Goal: Task Accomplishment & Management: Manage account settings

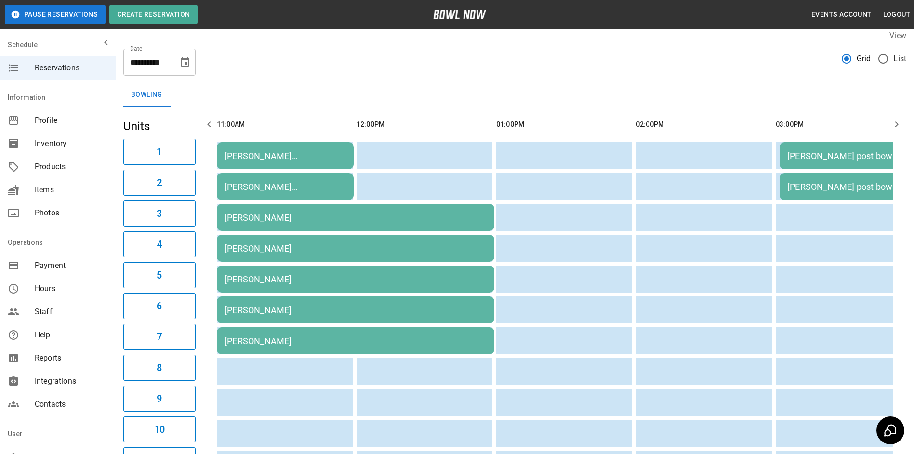
click at [284, 182] on div "[PERSON_NAME] [PERSON_NAME]" at bounding box center [285, 187] width 121 height 10
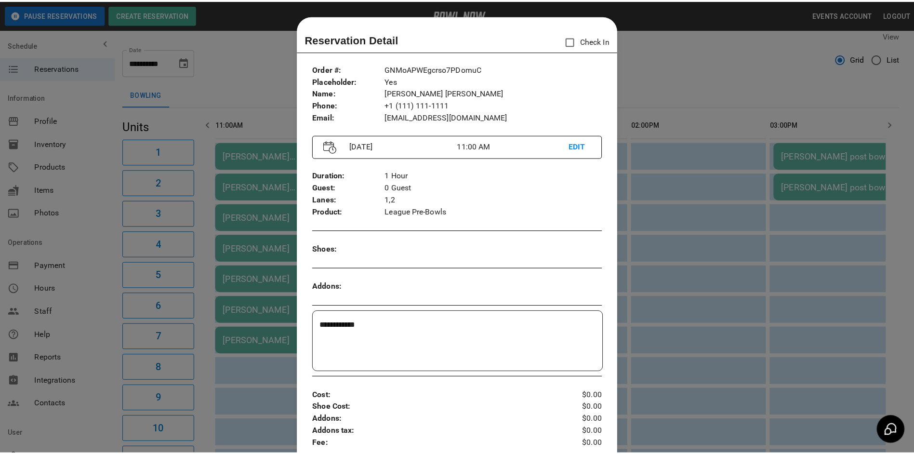
scroll to position [15, 0]
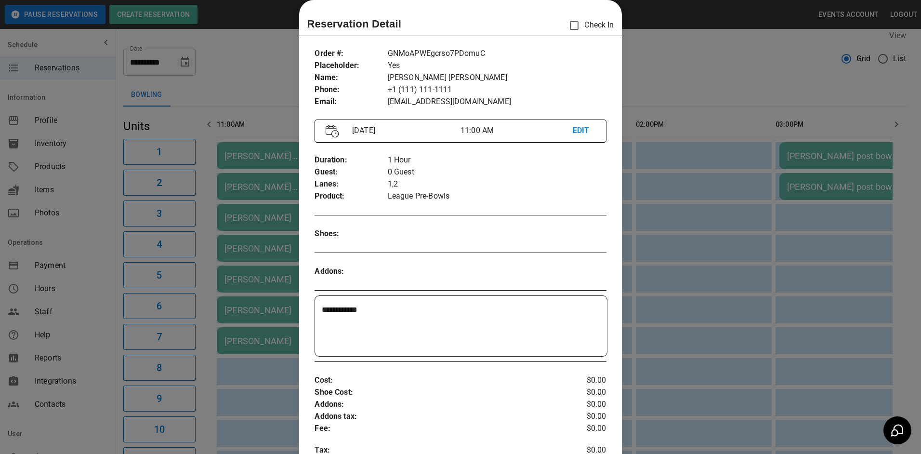
drag, startPoint x: 230, startPoint y: 183, endPoint x: 231, endPoint y: 149, distance: 34.2
click at [231, 170] on div at bounding box center [460, 227] width 921 height 454
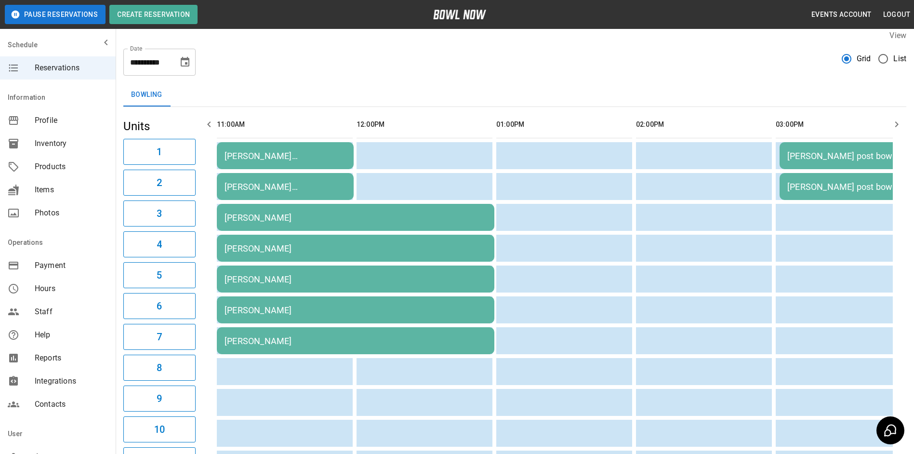
click at [210, 129] on icon "button" at bounding box center [209, 125] width 12 height 12
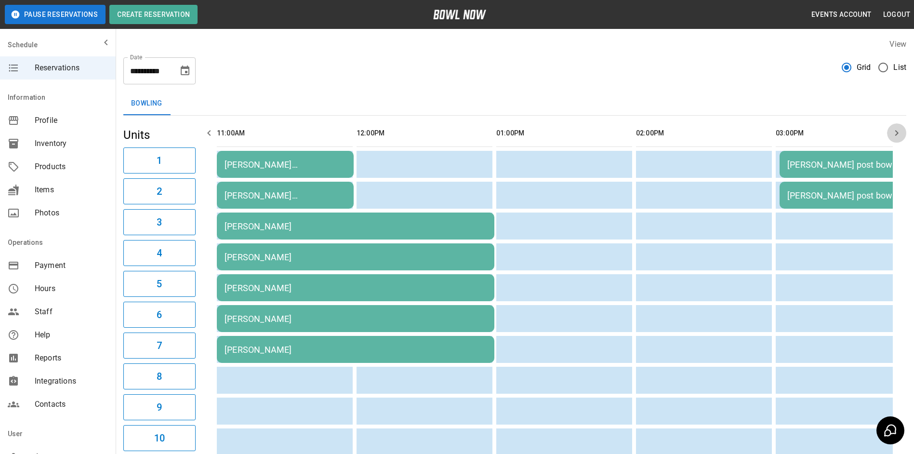
click at [902, 140] on button "button" at bounding box center [896, 132] width 19 height 19
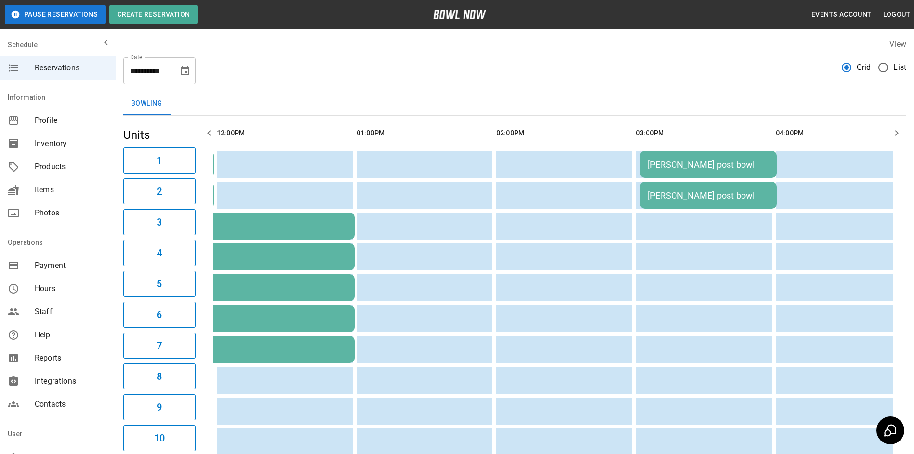
click at [902, 140] on button "button" at bounding box center [896, 132] width 19 height 19
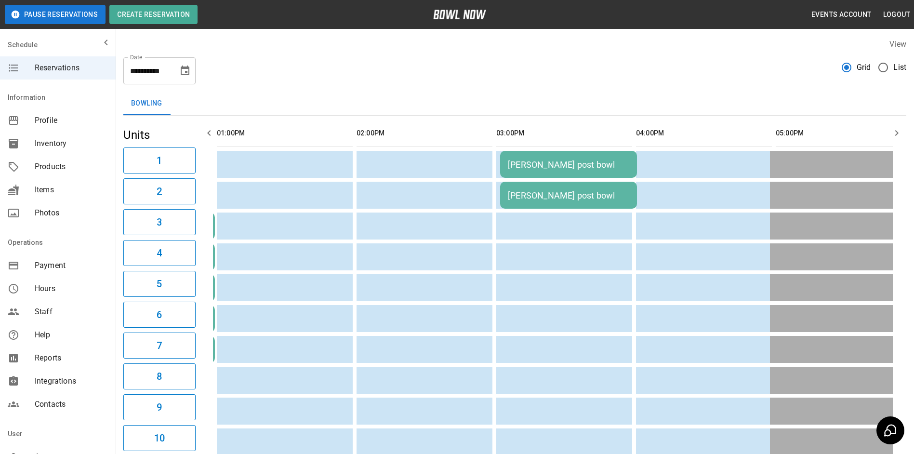
click at [902, 140] on button "button" at bounding box center [896, 132] width 19 height 19
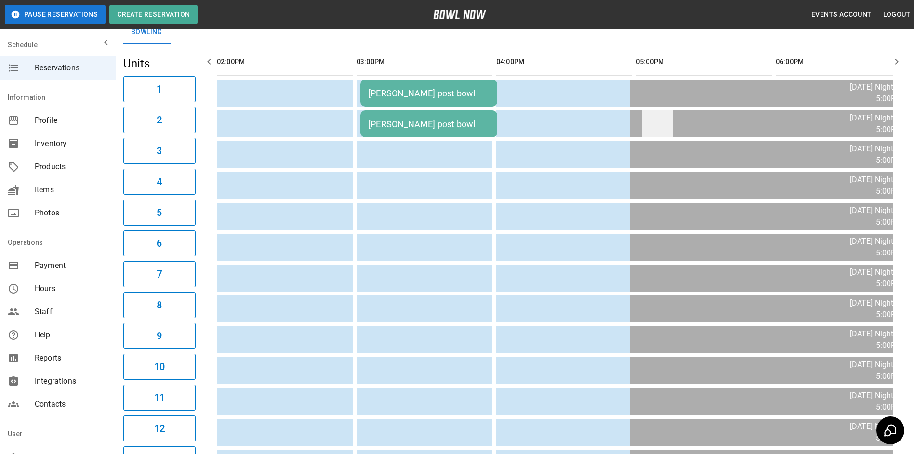
scroll to position [0, 0]
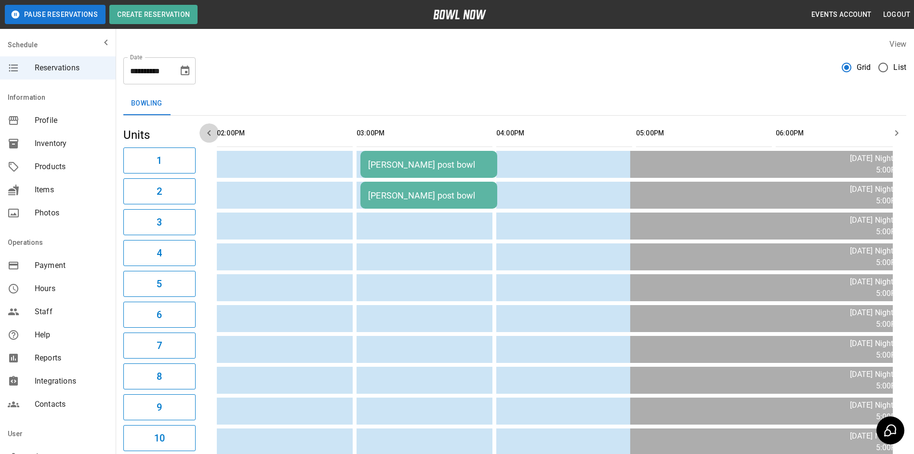
click at [207, 140] on button "button" at bounding box center [209, 132] width 19 height 19
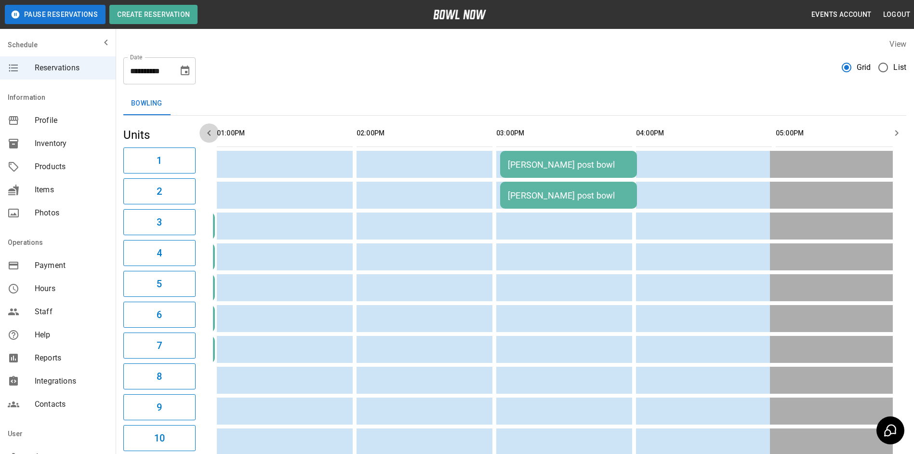
click at [208, 140] on button "button" at bounding box center [209, 132] width 19 height 19
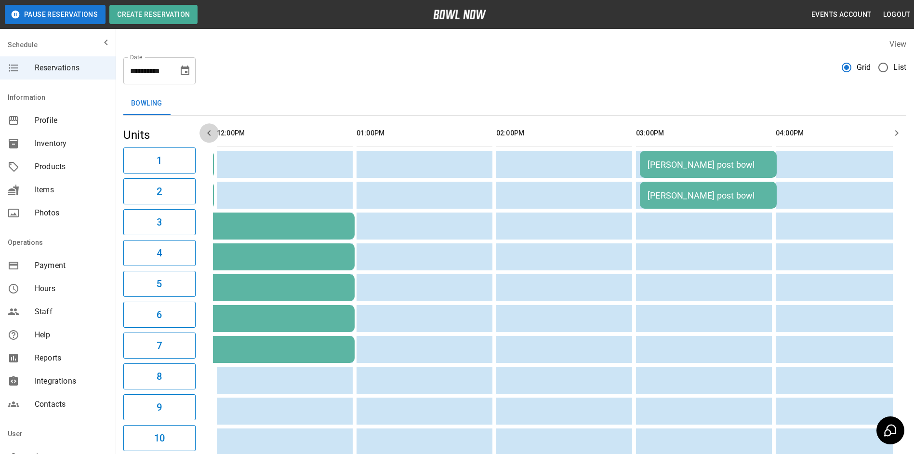
click at [208, 140] on button "button" at bounding box center [209, 132] width 19 height 19
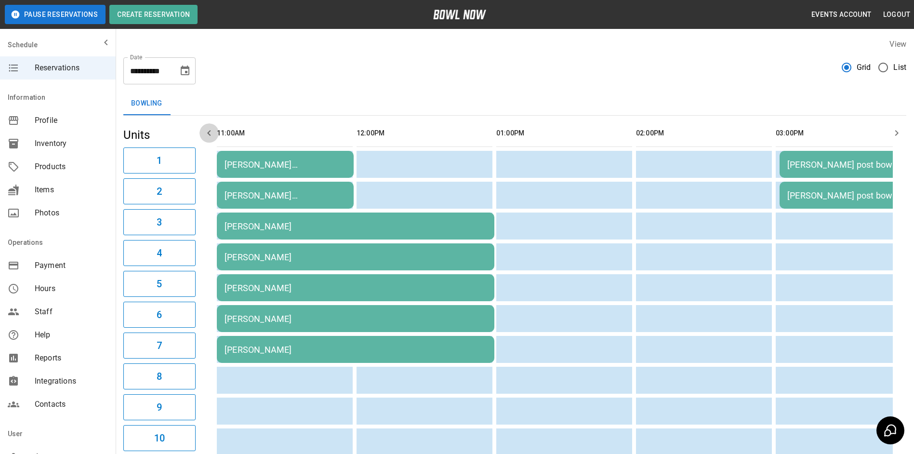
click at [208, 140] on button "button" at bounding box center [209, 132] width 19 height 19
click at [80, 264] on span "Payment" at bounding box center [71, 266] width 73 height 12
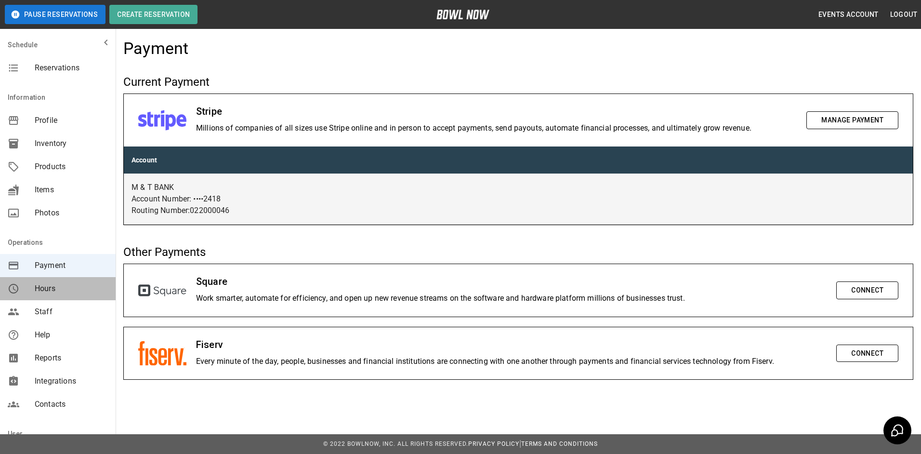
click at [79, 287] on span "Hours" at bounding box center [71, 289] width 73 height 12
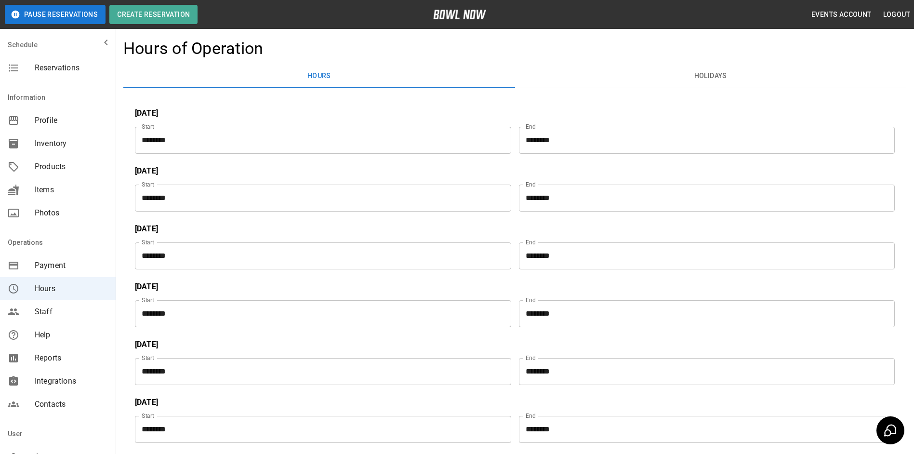
click at [79, 270] on span "Payment" at bounding box center [71, 266] width 73 height 12
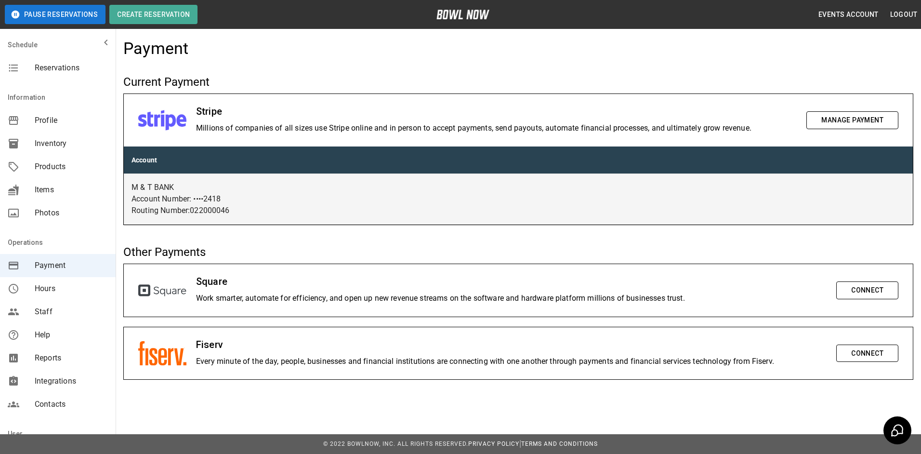
click at [78, 281] on div "Hours" at bounding box center [58, 288] width 116 height 23
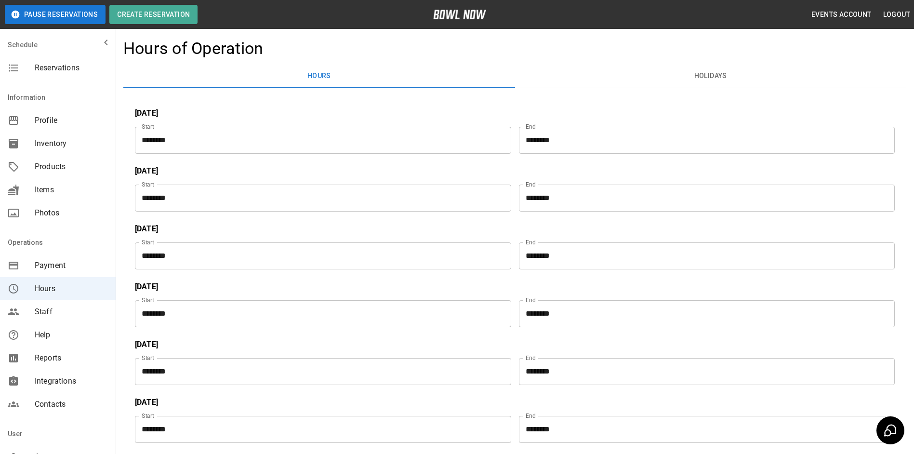
click at [691, 84] on button "Holidays" at bounding box center [711, 76] width 392 height 23
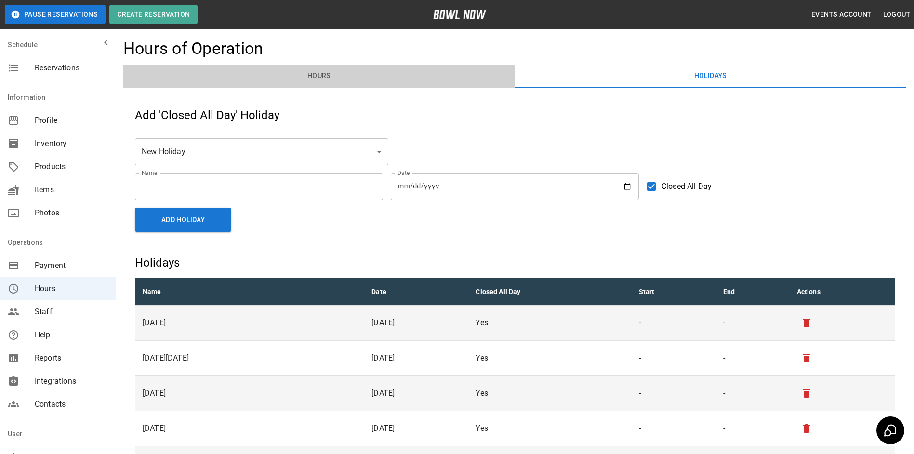
click at [308, 73] on button "Hours" at bounding box center [319, 76] width 392 height 23
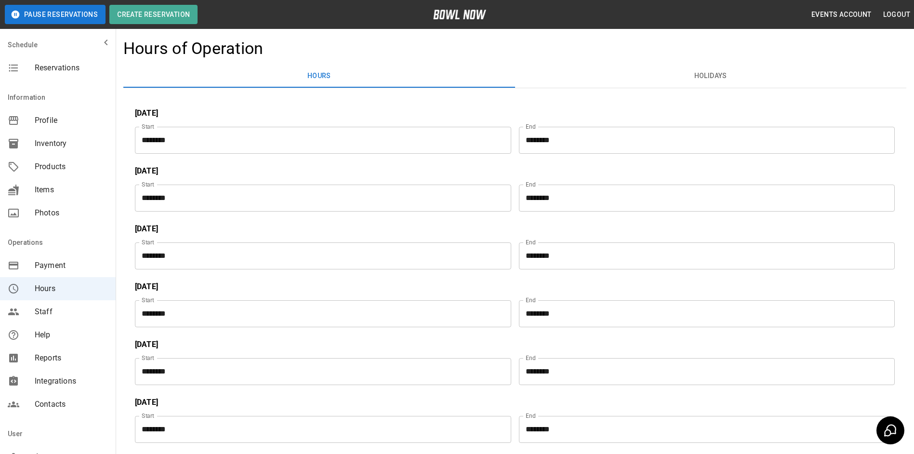
click at [69, 72] on span "Reservations" at bounding box center [71, 68] width 73 height 12
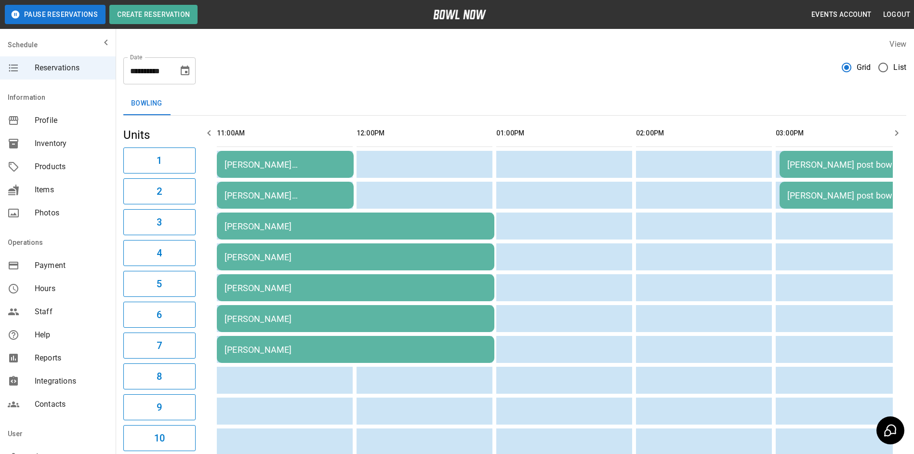
click at [361, 220] on td "[PERSON_NAME]" at bounding box center [356, 226] width 278 height 27
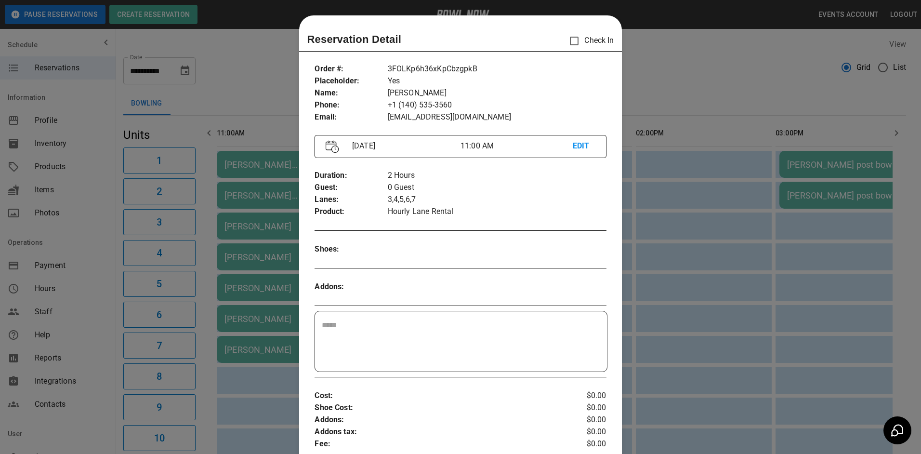
scroll to position [15, 0]
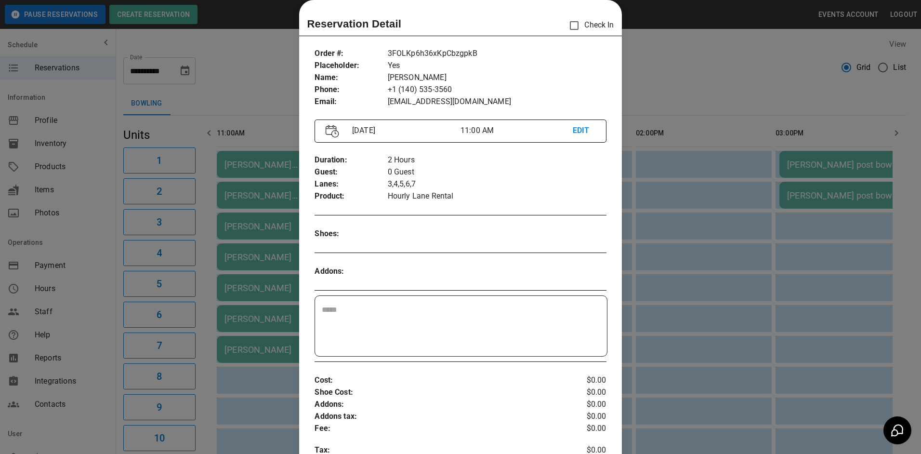
click at [260, 263] on div at bounding box center [460, 227] width 921 height 454
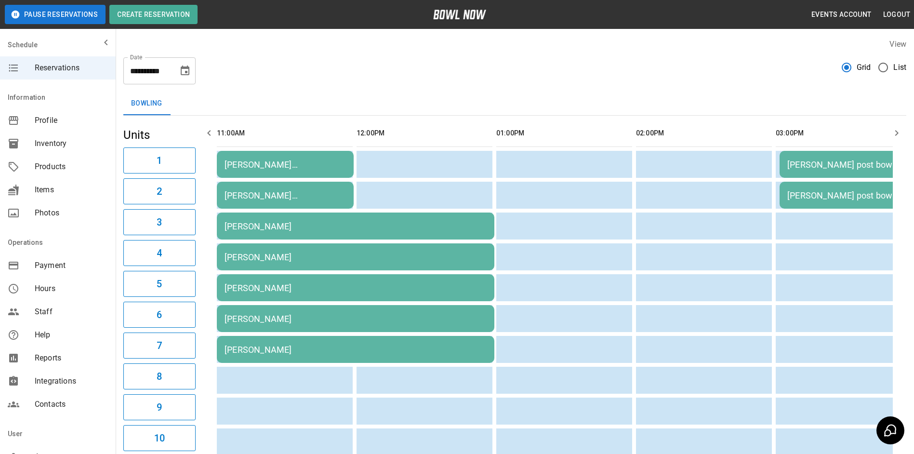
click at [772, 74] on div "**********" at bounding box center [514, 67] width 783 height 35
click at [284, 163] on div "[PERSON_NAME] [PERSON_NAME]" at bounding box center [285, 165] width 121 height 10
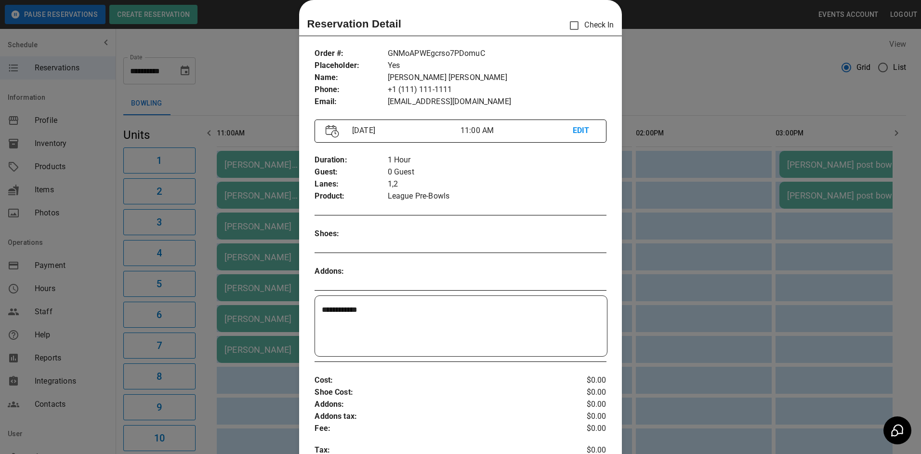
click at [705, 41] on div at bounding box center [460, 227] width 921 height 454
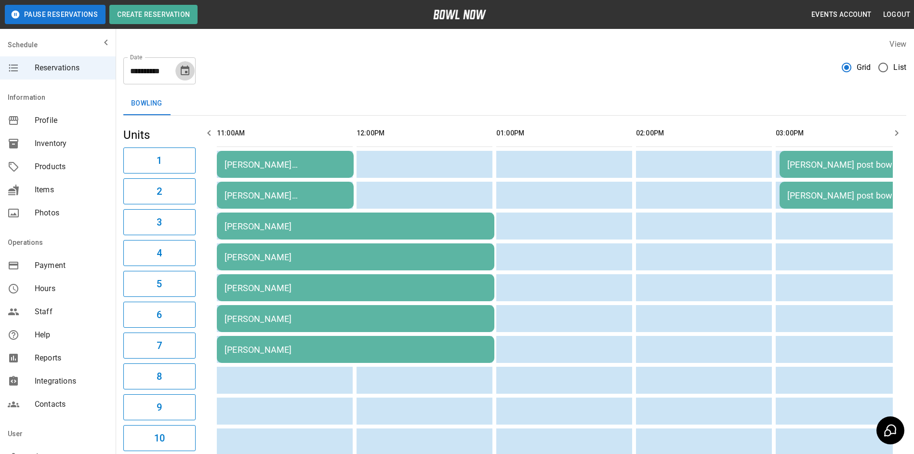
drag, startPoint x: 185, startPoint y: 64, endPoint x: 203, endPoint y: 81, distance: 24.9
click at [185, 64] on button "Choose date, selected date is Oct 7, 2025" at bounding box center [184, 70] width 19 height 19
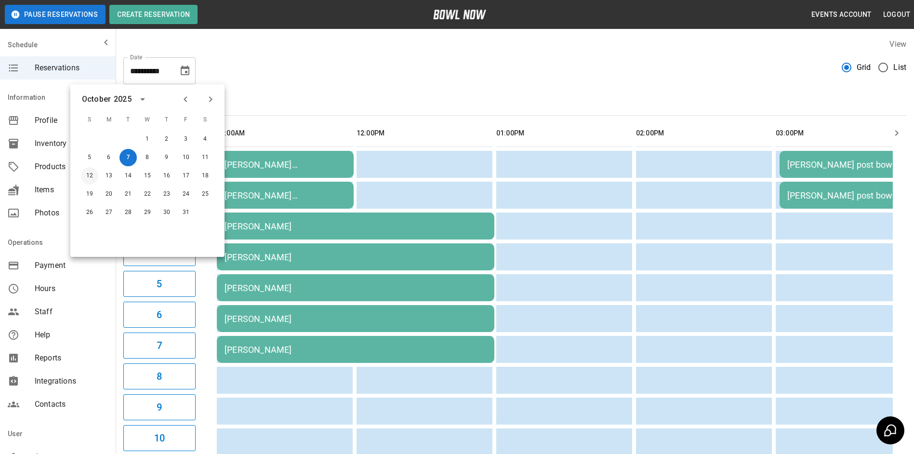
click at [89, 173] on button "12" at bounding box center [89, 175] width 17 height 17
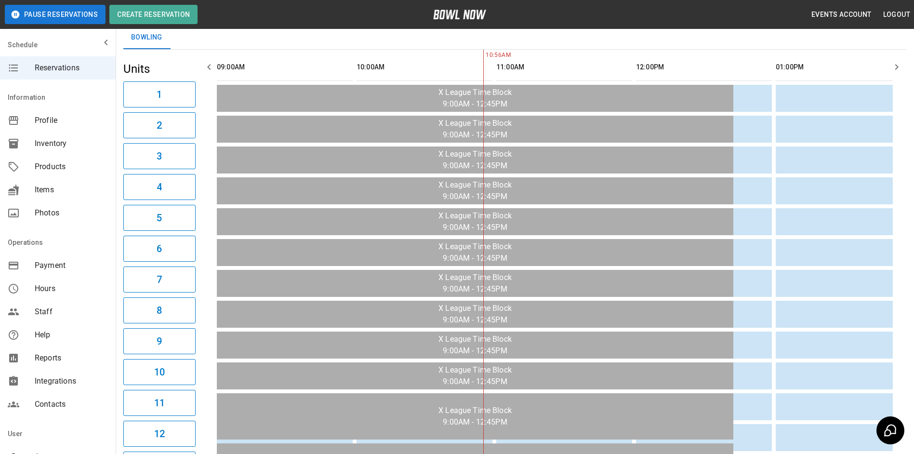
scroll to position [0, 0]
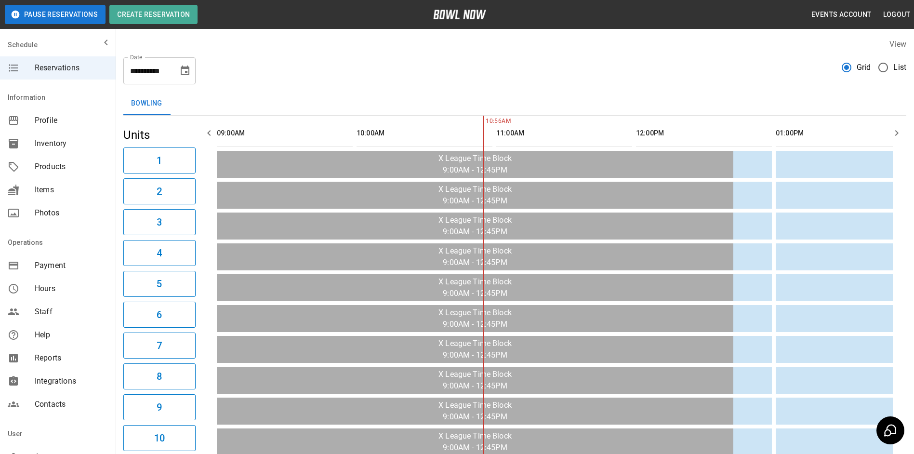
click at [209, 131] on icon "button" at bounding box center [209, 133] width 12 height 12
click at [209, 134] on icon "button" at bounding box center [208, 133] width 3 height 6
click at [900, 134] on icon "button" at bounding box center [897, 133] width 12 height 12
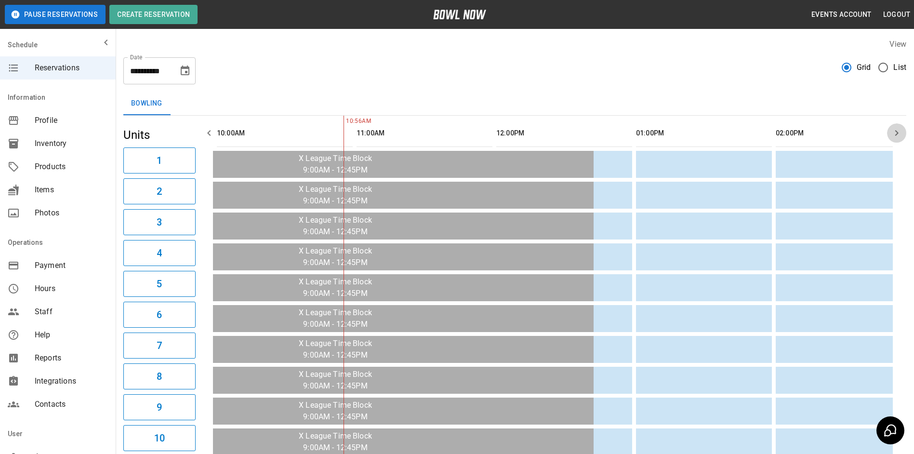
click at [900, 134] on icon "button" at bounding box center [897, 133] width 12 height 12
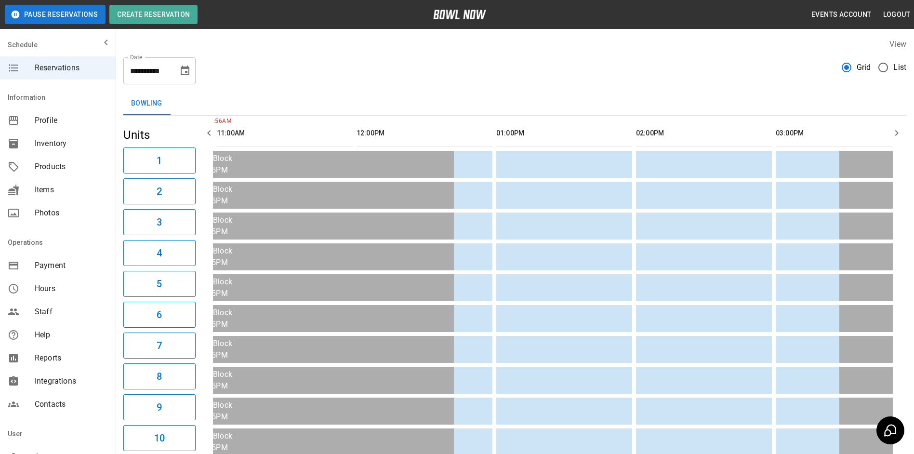
click at [900, 134] on icon "button" at bounding box center [897, 133] width 12 height 12
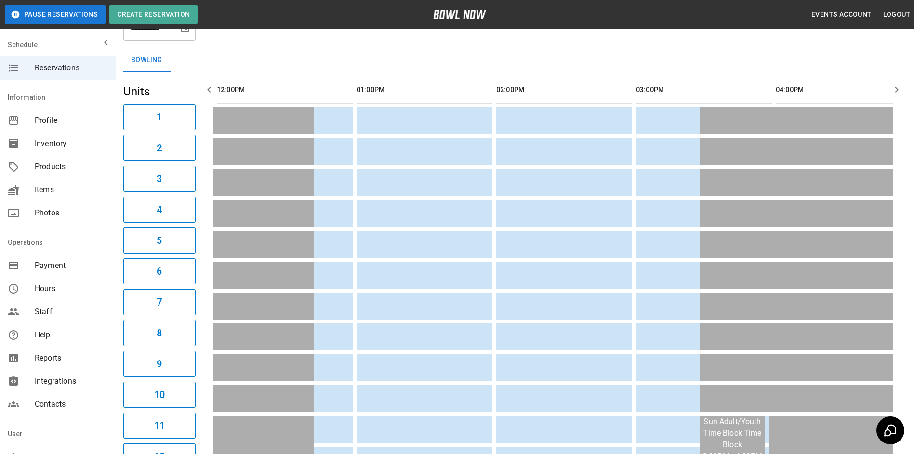
scroll to position [0, 0]
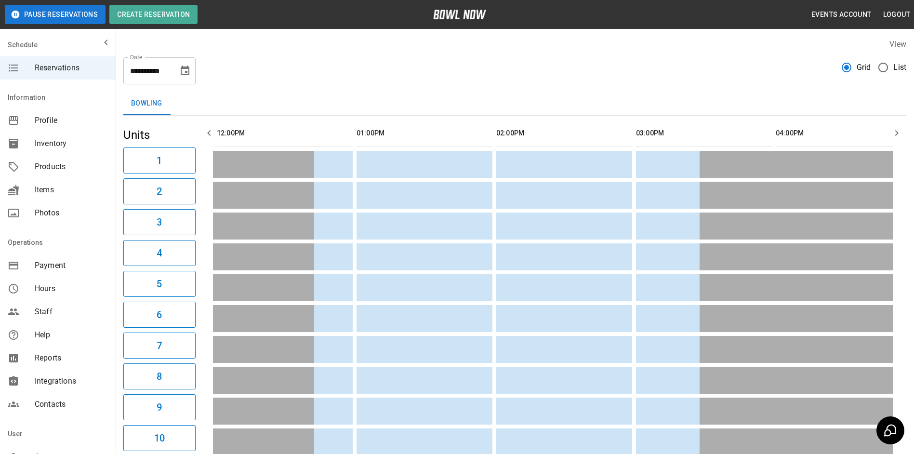
click at [208, 132] on icon "button" at bounding box center [209, 133] width 12 height 12
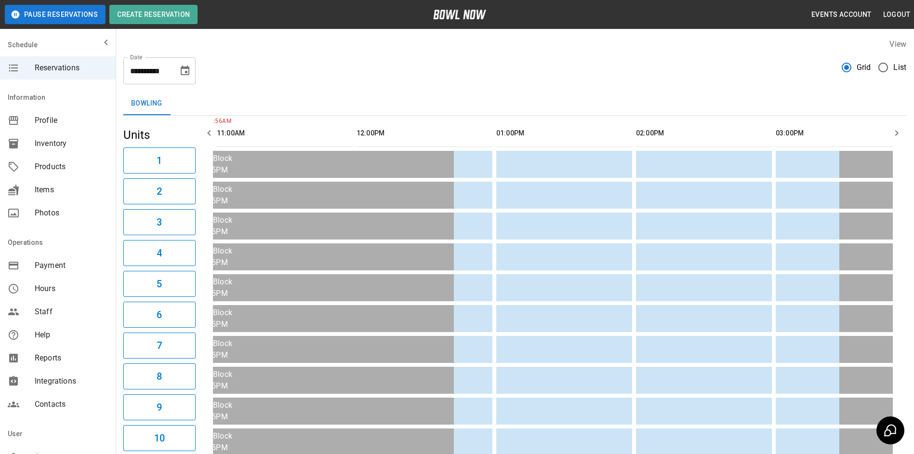
click at [187, 69] on icon "Choose date, selected date is Oct 12, 2025" at bounding box center [185, 71] width 12 height 12
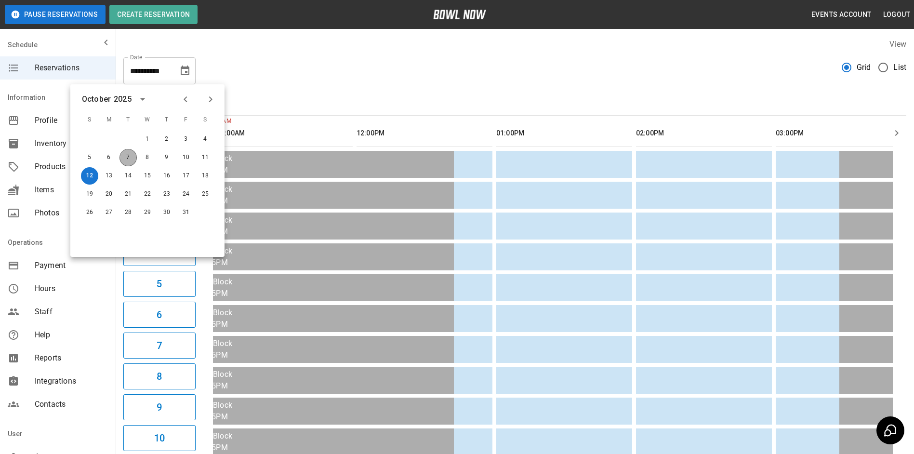
click at [128, 160] on button "7" at bounding box center [128, 157] width 17 height 17
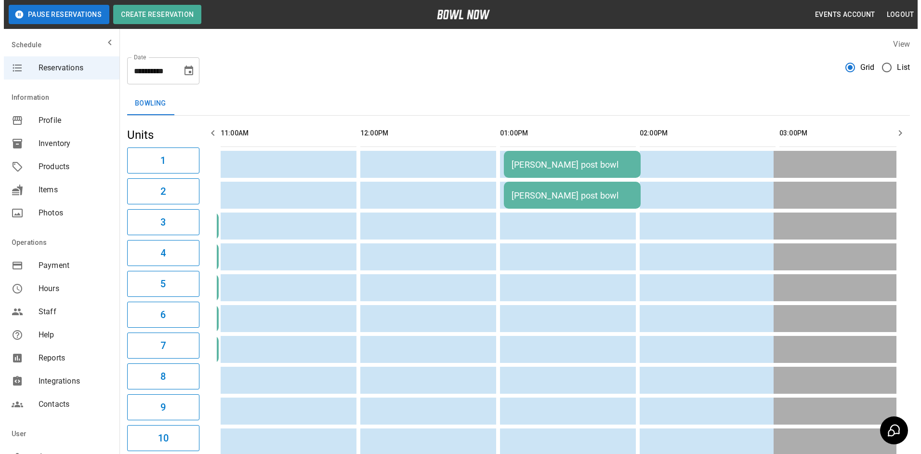
scroll to position [0, 0]
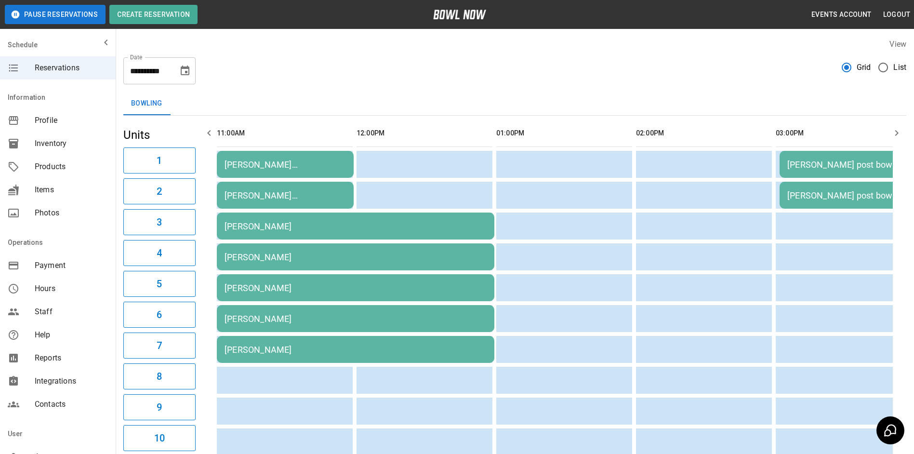
click at [273, 224] on div "[PERSON_NAME]" at bounding box center [356, 226] width 262 height 10
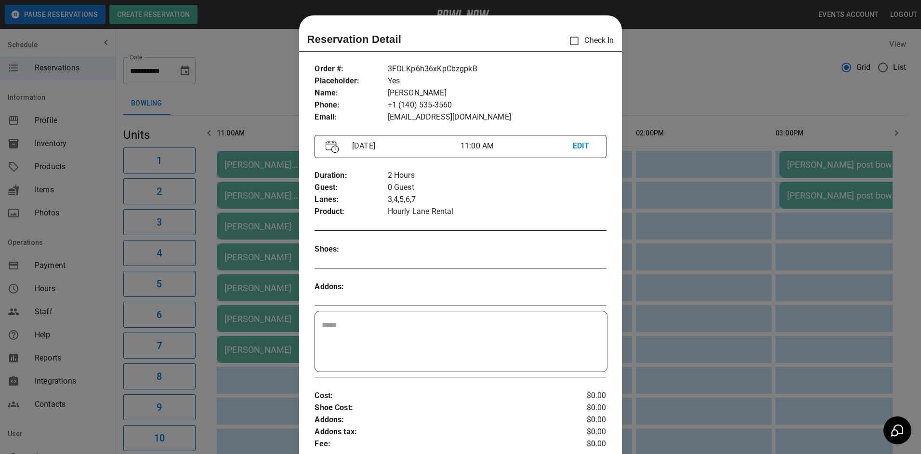
scroll to position [15, 0]
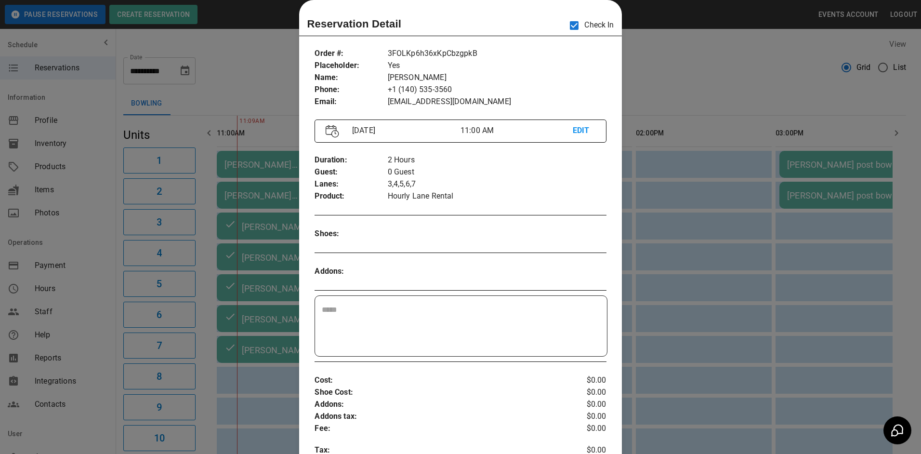
click at [662, 57] on div at bounding box center [460, 227] width 921 height 454
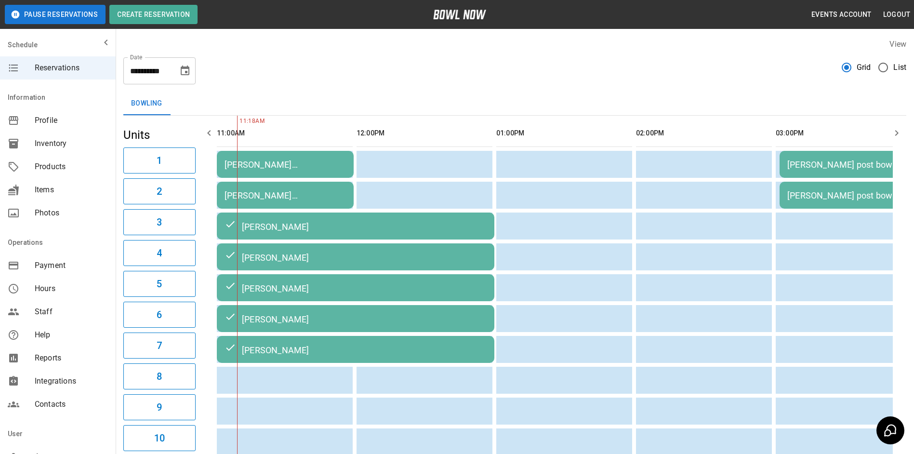
click at [317, 160] on div "[PERSON_NAME] [PERSON_NAME]" at bounding box center [285, 165] width 121 height 10
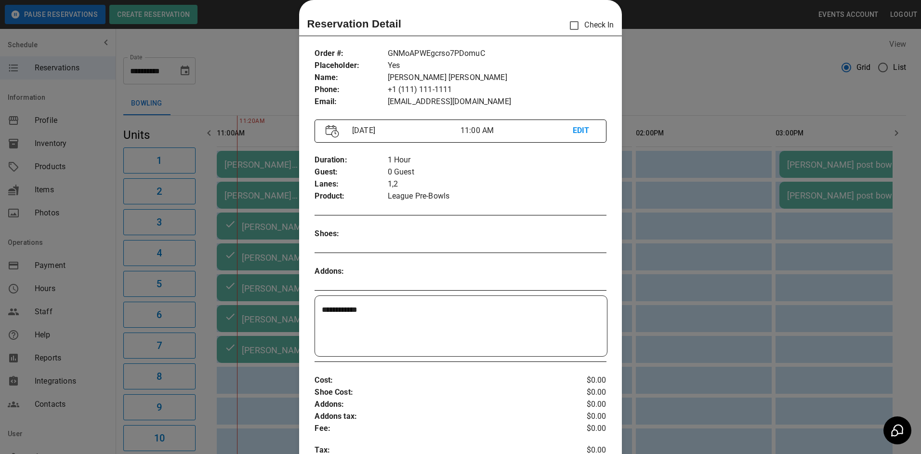
click at [705, 63] on div at bounding box center [460, 227] width 921 height 454
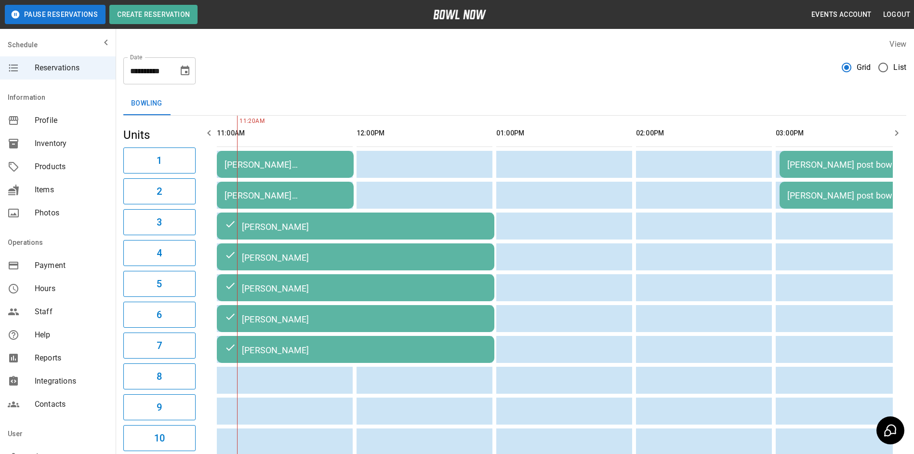
click at [186, 70] on icon "Choose date, selected date is Oct 7, 2025" at bounding box center [185, 71] width 12 height 12
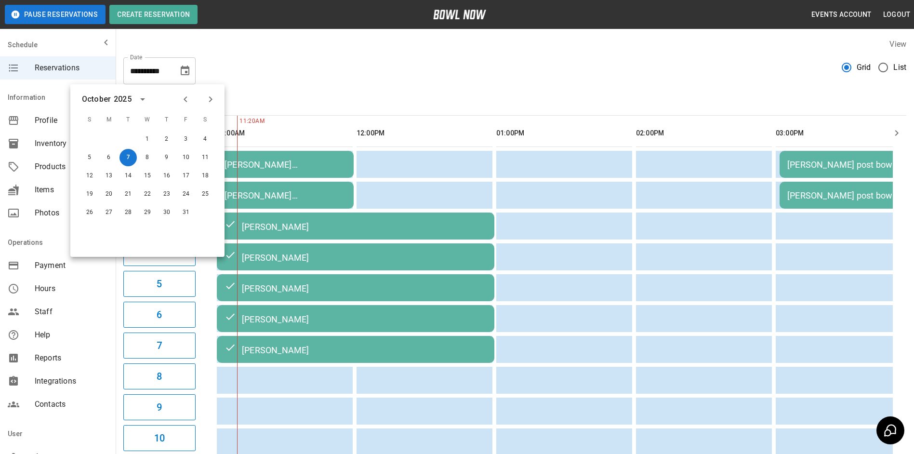
click at [213, 99] on icon "Next month" at bounding box center [211, 99] width 12 height 12
click at [209, 152] on button "8" at bounding box center [205, 157] width 17 height 17
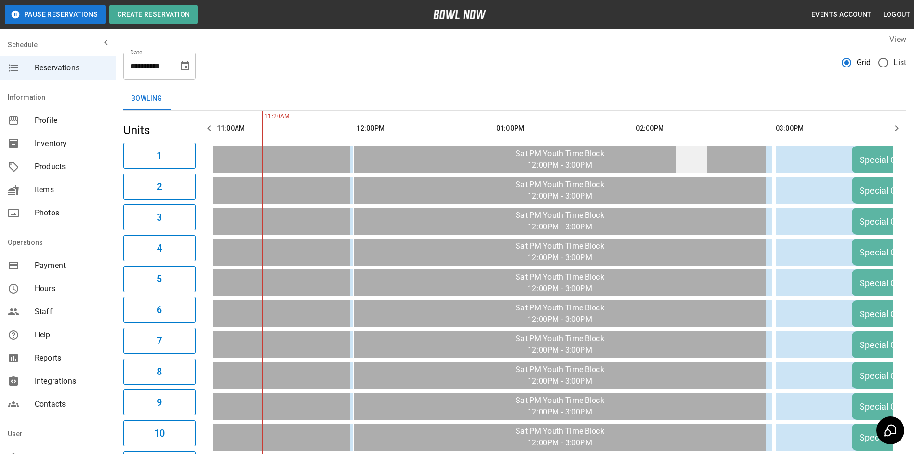
scroll to position [0, 0]
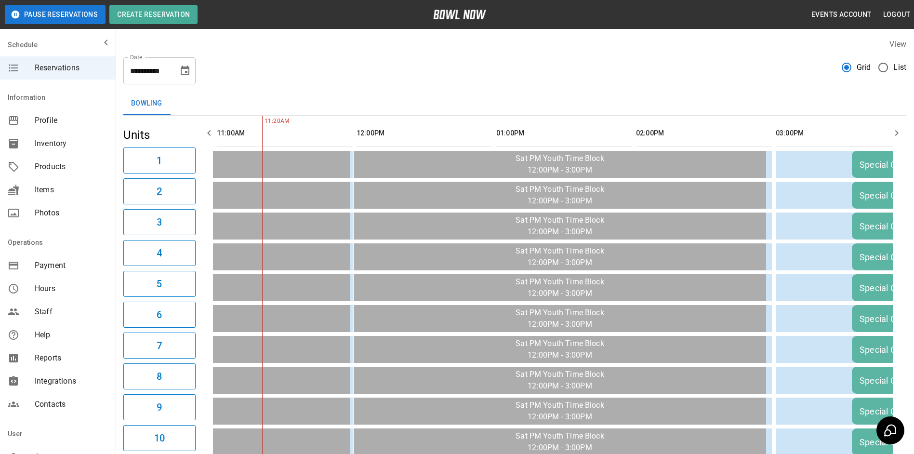
click at [895, 127] on button "button" at bounding box center [896, 132] width 19 height 19
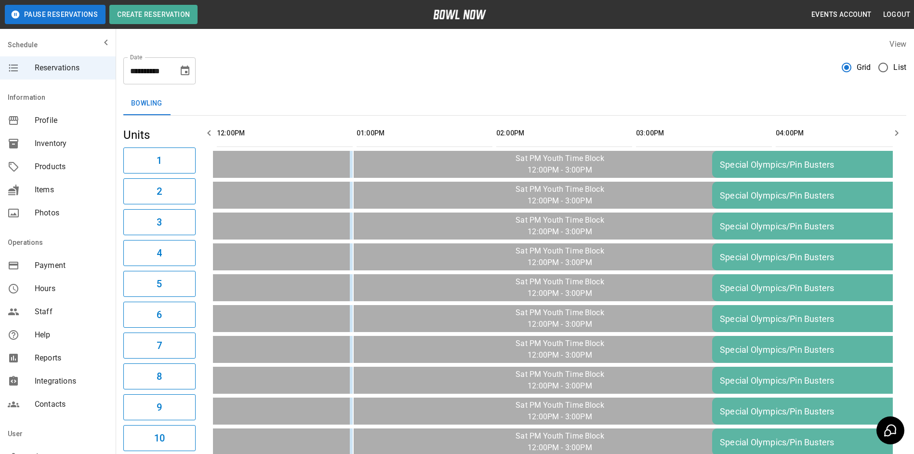
scroll to position [0, 419]
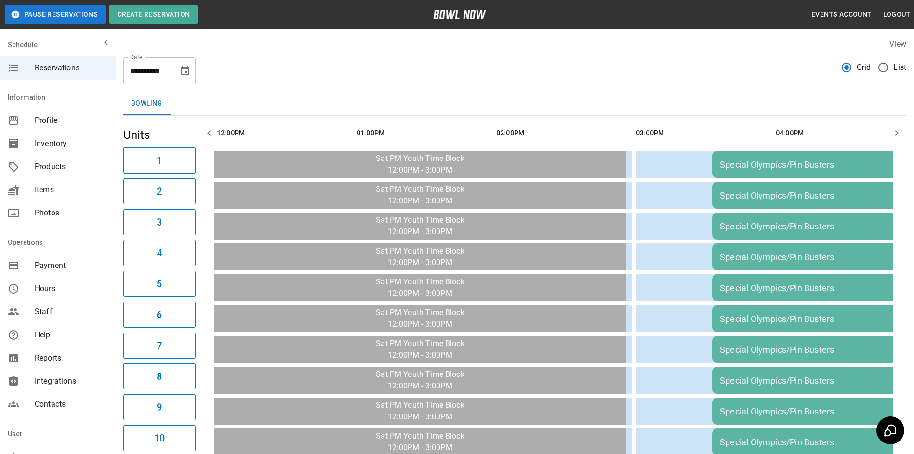
click at [895, 128] on icon "button" at bounding box center [897, 133] width 12 height 12
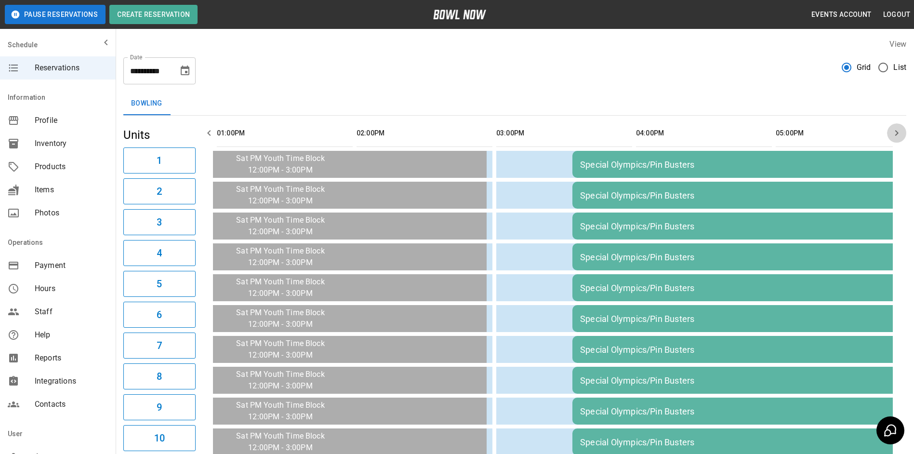
click at [895, 128] on icon "button" at bounding box center [897, 133] width 12 height 12
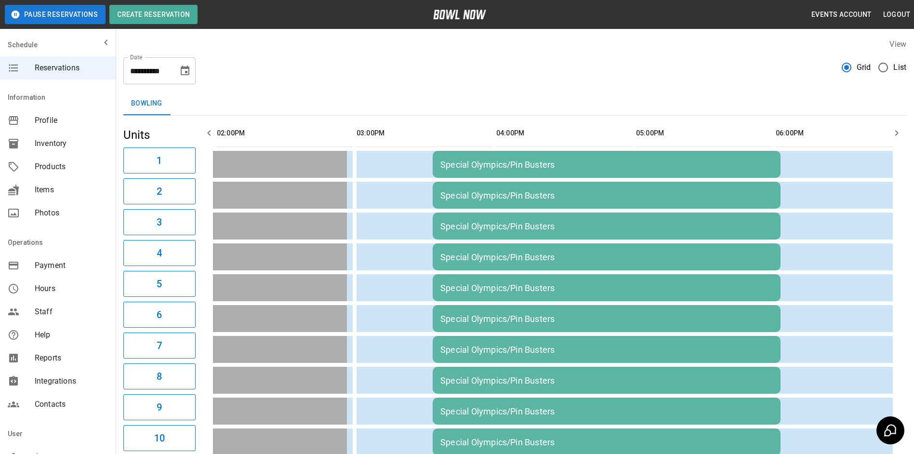
click at [893, 133] on icon "button" at bounding box center [897, 133] width 12 height 12
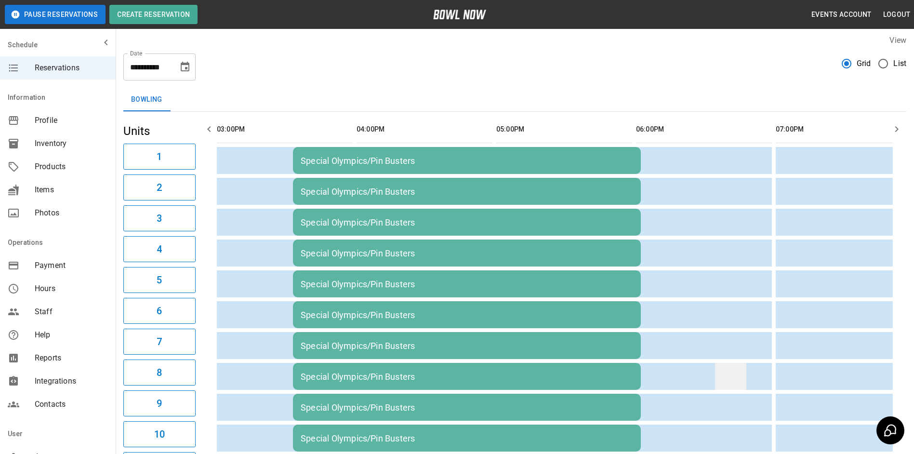
scroll to position [0, 0]
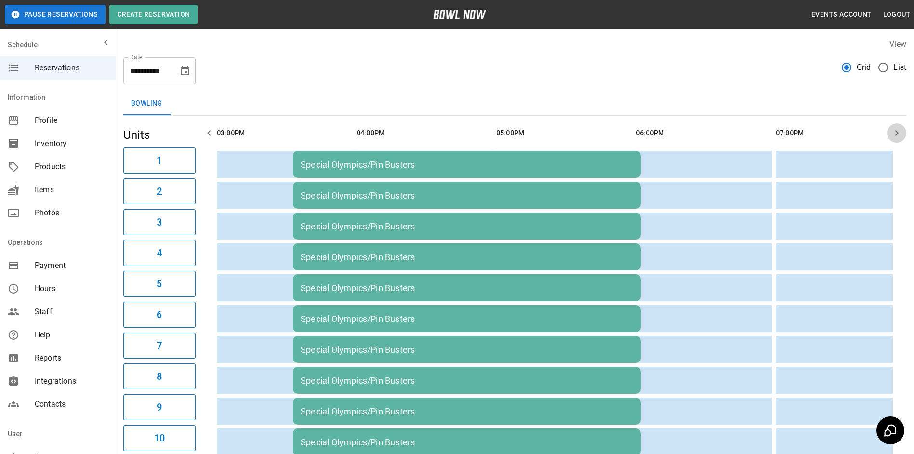
drag, startPoint x: 888, startPoint y: 133, endPoint x: 897, endPoint y: 133, distance: 9.2
click at [896, 133] on button "button" at bounding box center [896, 132] width 19 height 19
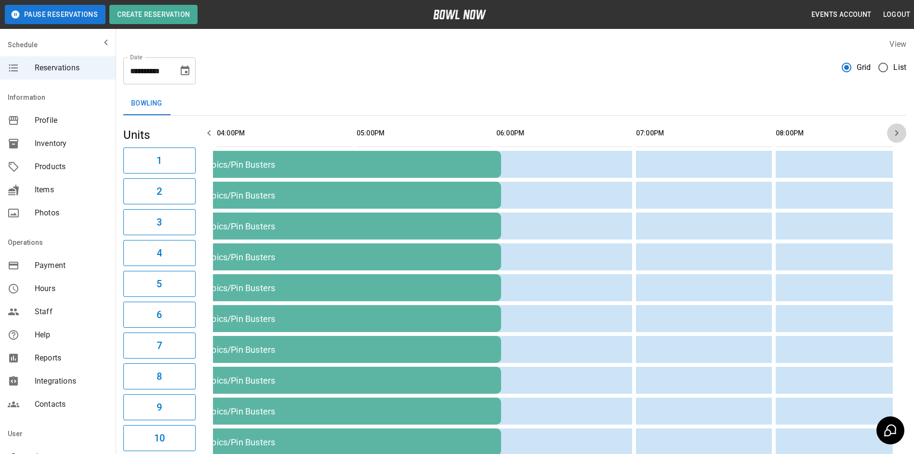
click at [898, 133] on icon "button" at bounding box center [896, 133] width 3 height 6
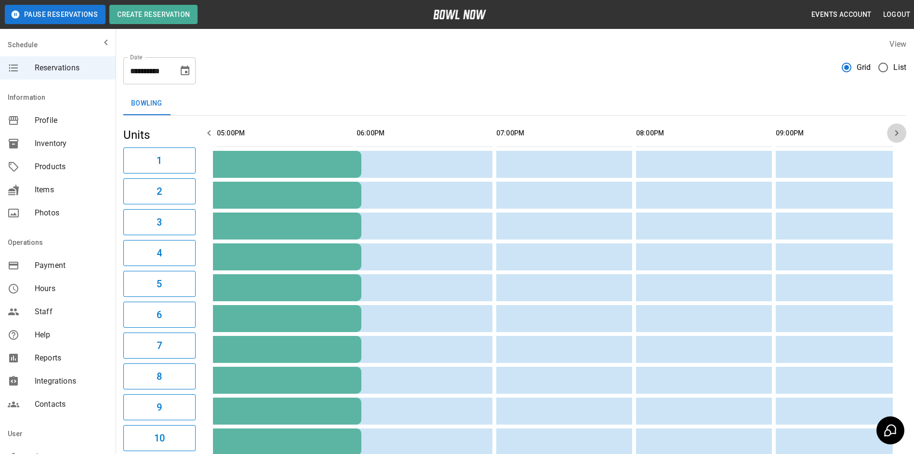
click at [898, 133] on icon "button" at bounding box center [896, 133] width 3 height 6
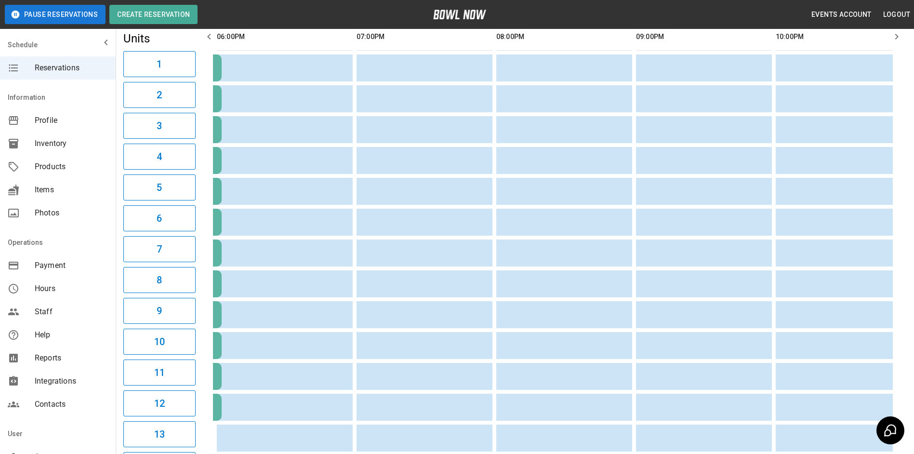
scroll to position [35, 0]
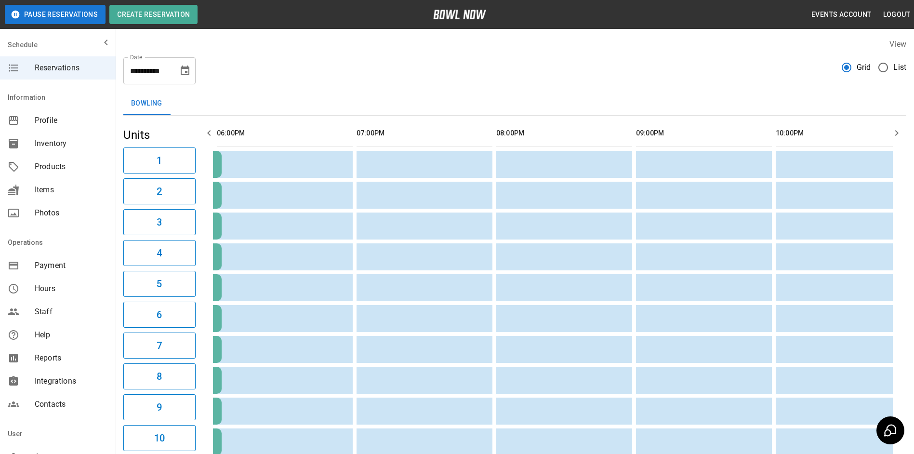
click at [210, 130] on icon "button" at bounding box center [209, 133] width 12 height 12
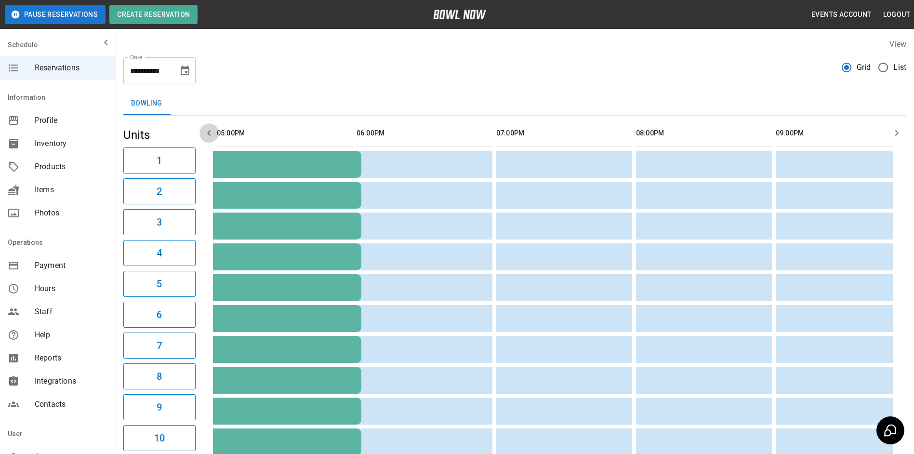
click at [209, 130] on icon "button" at bounding box center [209, 133] width 12 height 12
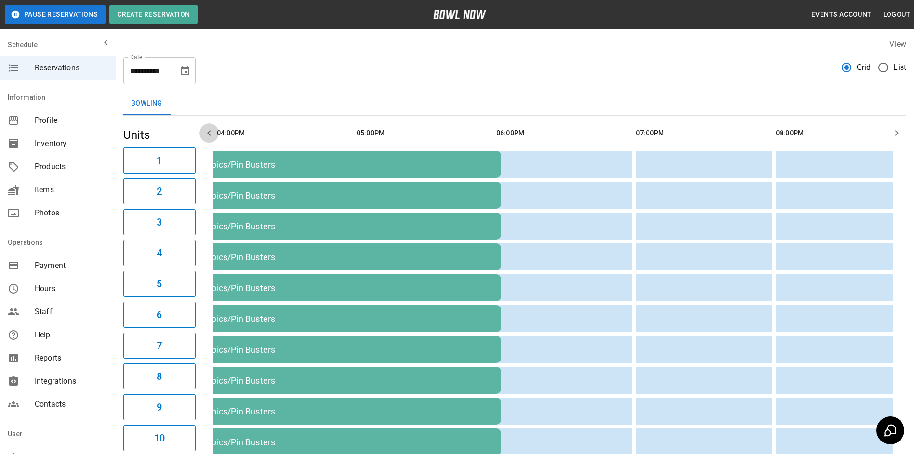
click at [209, 130] on icon "button" at bounding box center [209, 133] width 12 height 12
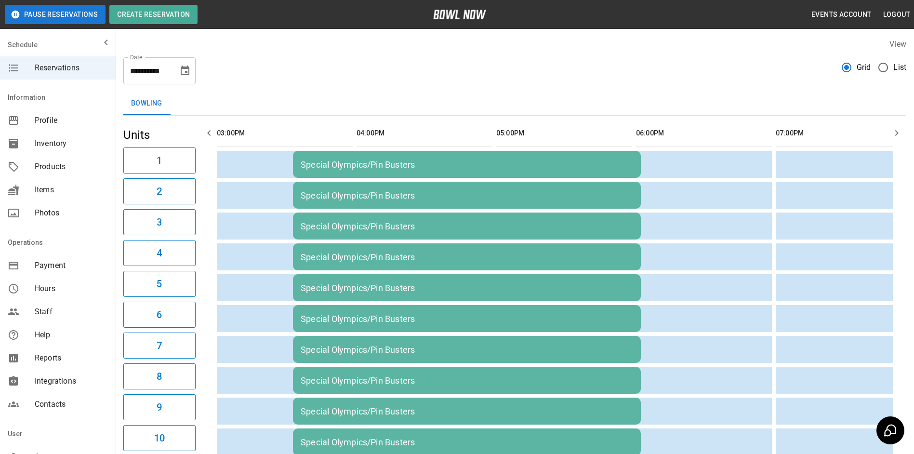
click at [209, 130] on icon "button" at bounding box center [209, 133] width 12 height 12
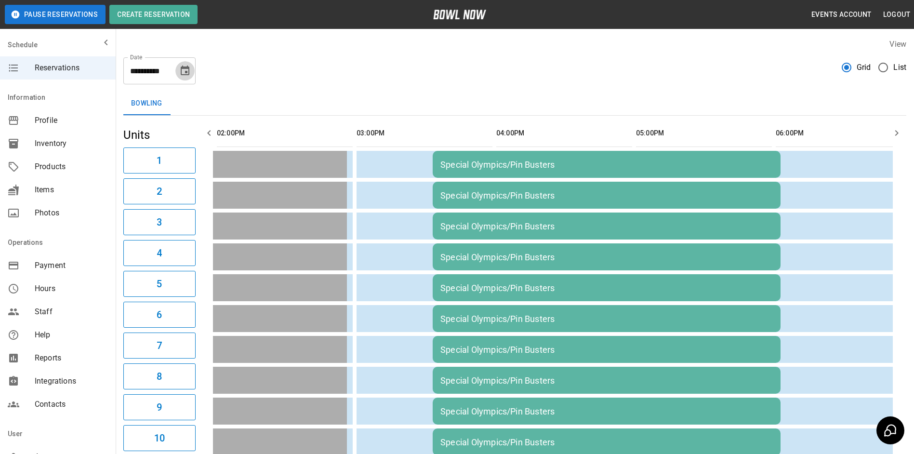
click at [185, 69] on icon "Choose date, selected date is Nov 8, 2025" at bounding box center [185, 71] width 12 height 12
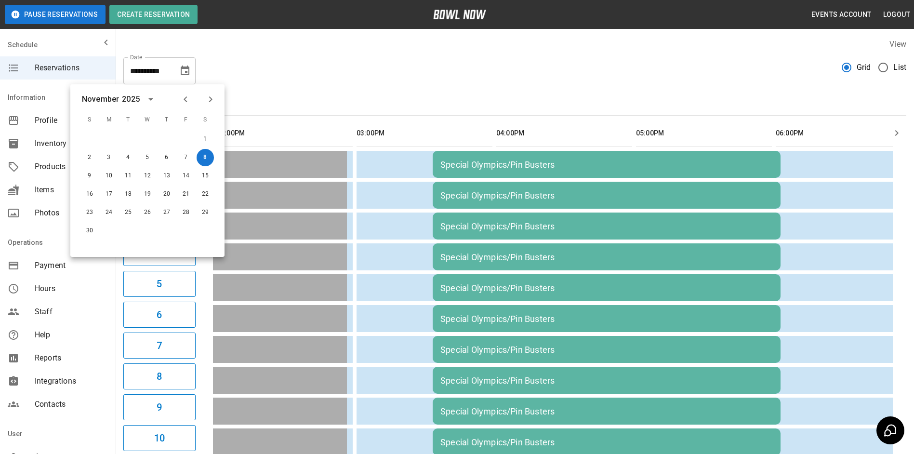
click at [371, 123] on th "sticky table" at bounding box center [377, 133] width 31 height 27
click at [357, 77] on div "**********" at bounding box center [514, 67] width 783 height 35
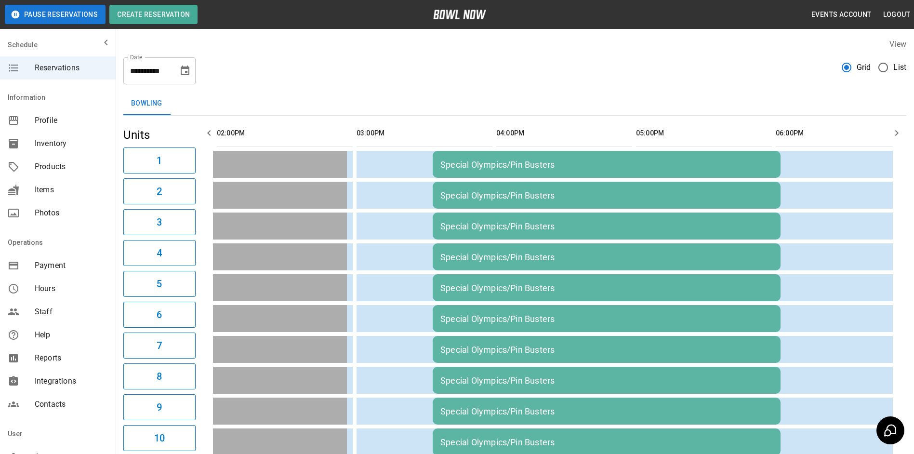
click at [179, 72] on button "Choose date, selected date is Nov 8, 2025" at bounding box center [184, 70] width 19 height 19
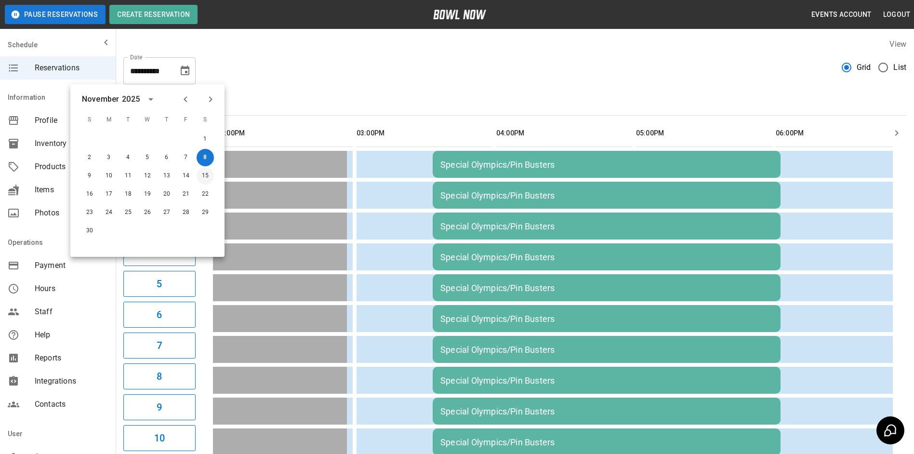
click at [204, 179] on button "15" at bounding box center [205, 175] width 17 height 17
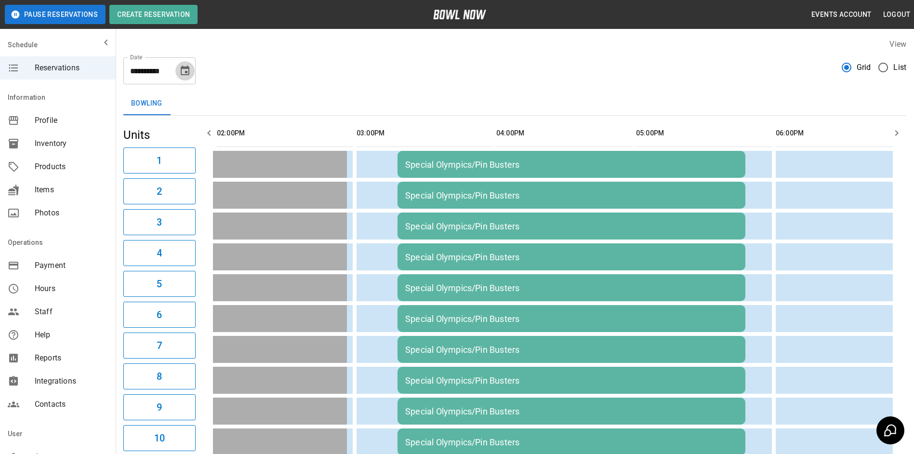
click at [186, 71] on icon "Choose date, selected date is Nov 15, 2025" at bounding box center [185, 71] width 9 height 10
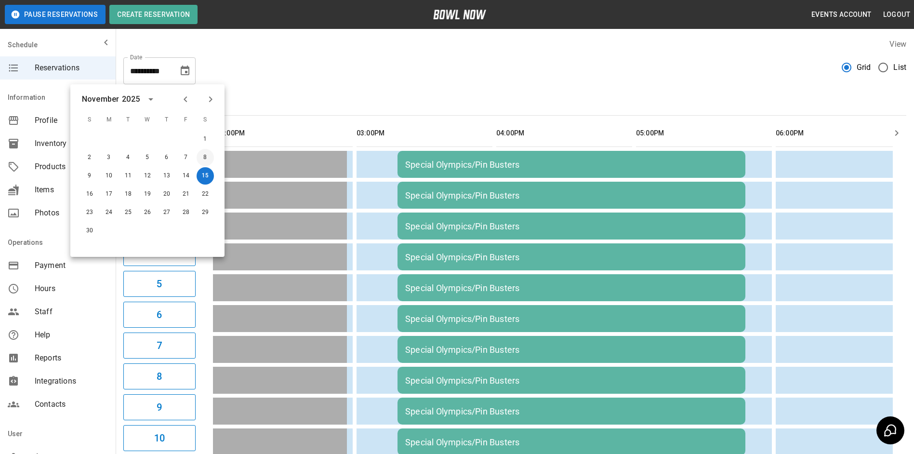
click at [207, 160] on button "8" at bounding box center [205, 157] width 17 height 17
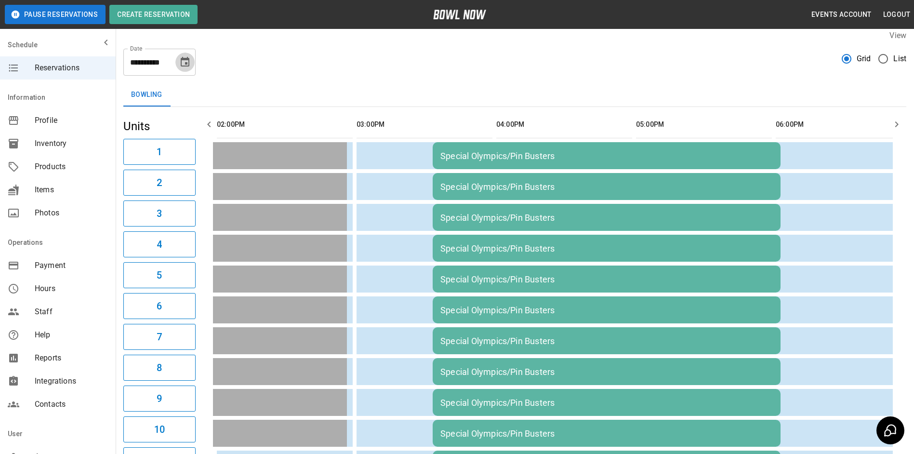
click at [187, 62] on icon "Choose date, selected date is Nov 8, 2025" at bounding box center [185, 62] width 12 height 12
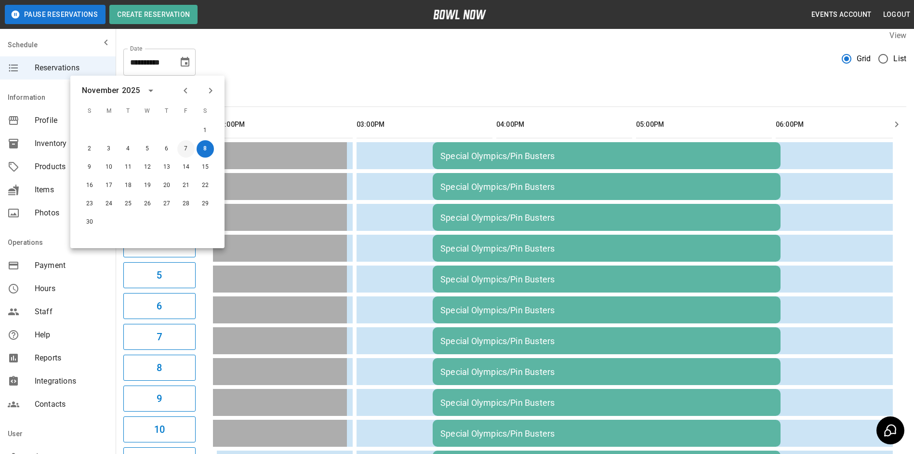
click at [186, 153] on button "7" at bounding box center [185, 148] width 17 height 17
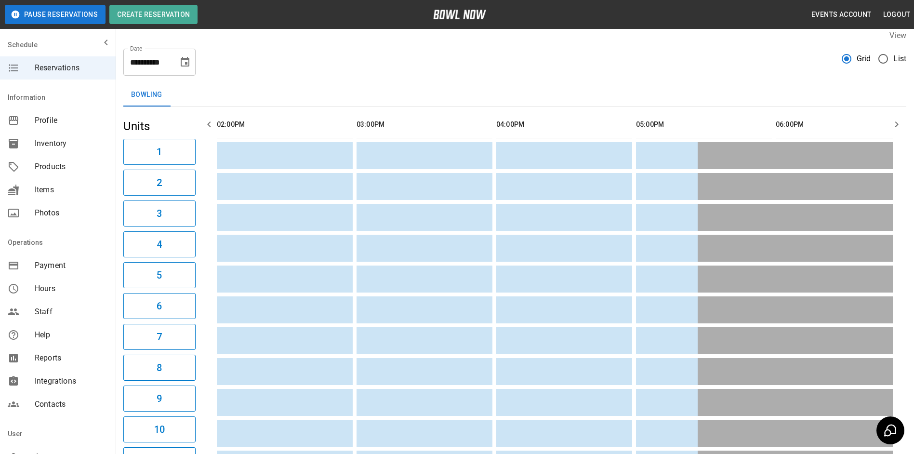
click at [185, 61] on icon "Choose date, selected date is Nov 7, 2025" at bounding box center [185, 62] width 12 height 12
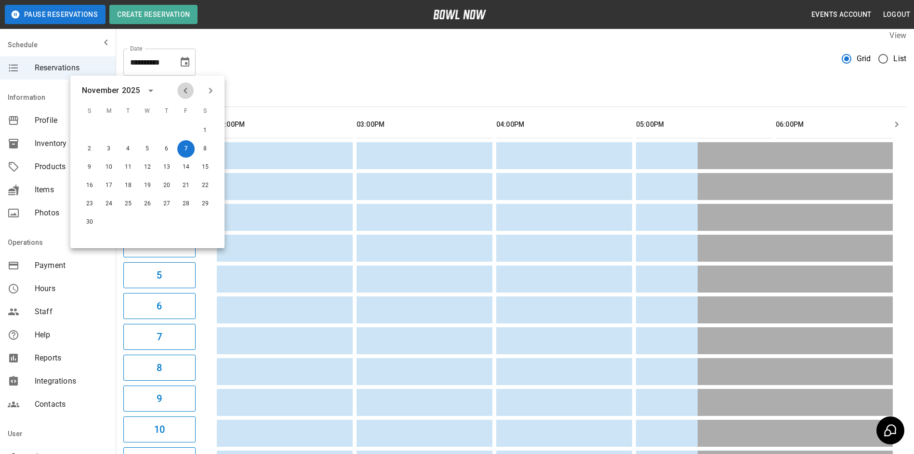
click at [190, 92] on icon "Previous month" at bounding box center [186, 91] width 12 height 12
click at [127, 150] on button "7" at bounding box center [128, 148] width 17 height 17
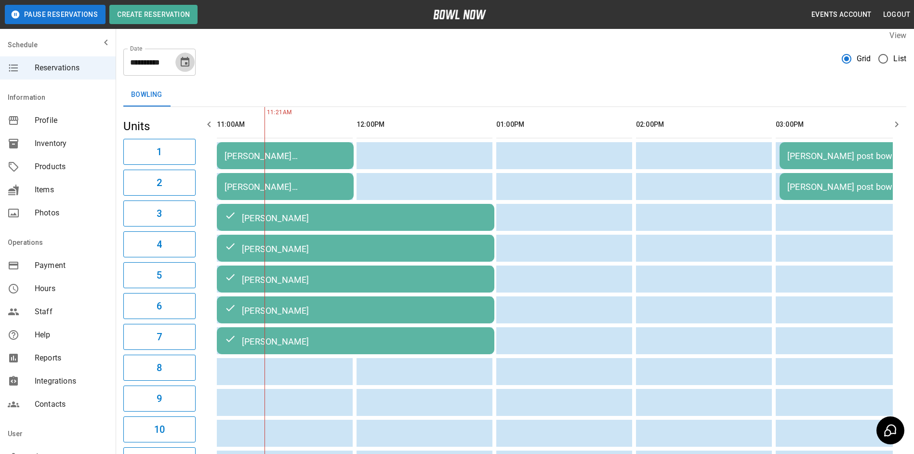
click at [182, 68] on button "Choose date, selected date is Oct 7, 2025" at bounding box center [184, 62] width 19 height 19
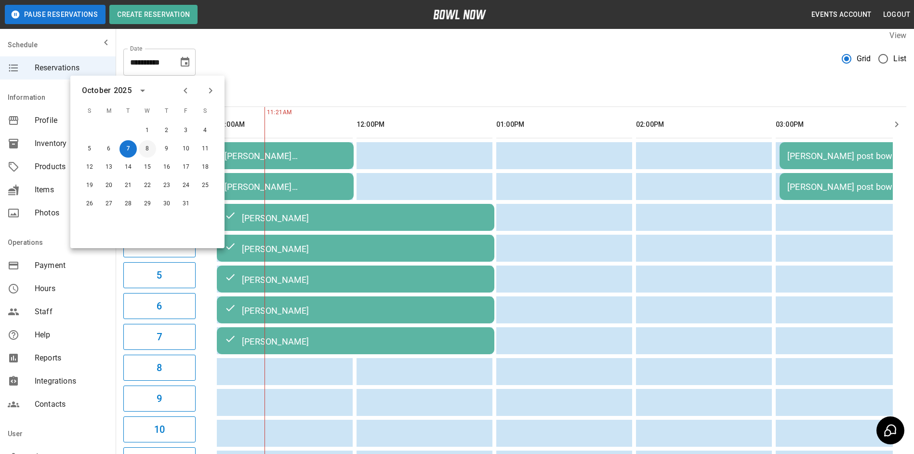
click at [146, 148] on button "8" at bounding box center [147, 148] width 17 height 17
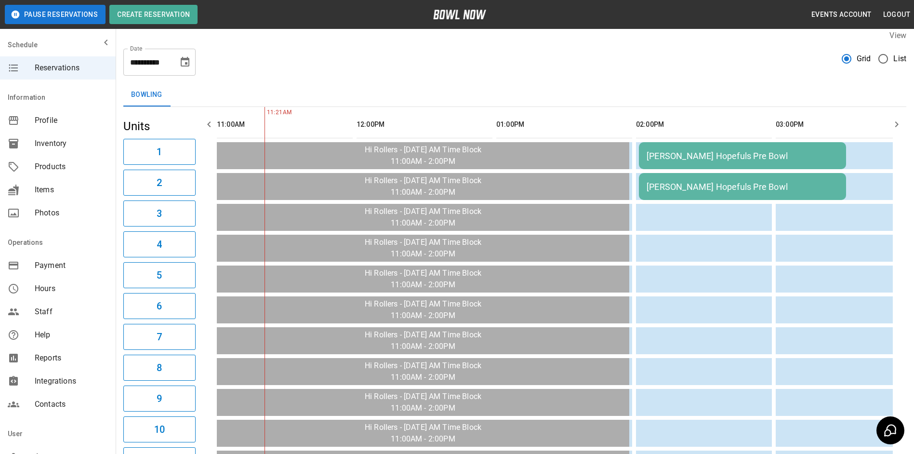
click at [189, 67] on icon "Choose date, selected date is Oct 8, 2025" at bounding box center [185, 62] width 12 height 12
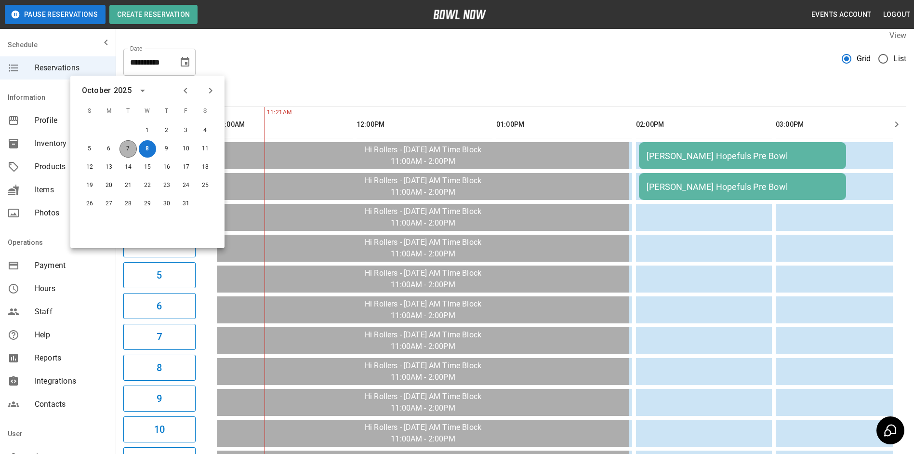
drag, startPoint x: 131, startPoint y: 143, endPoint x: 415, endPoint y: 85, distance: 290.1
click at [133, 143] on button "7" at bounding box center [128, 148] width 17 height 17
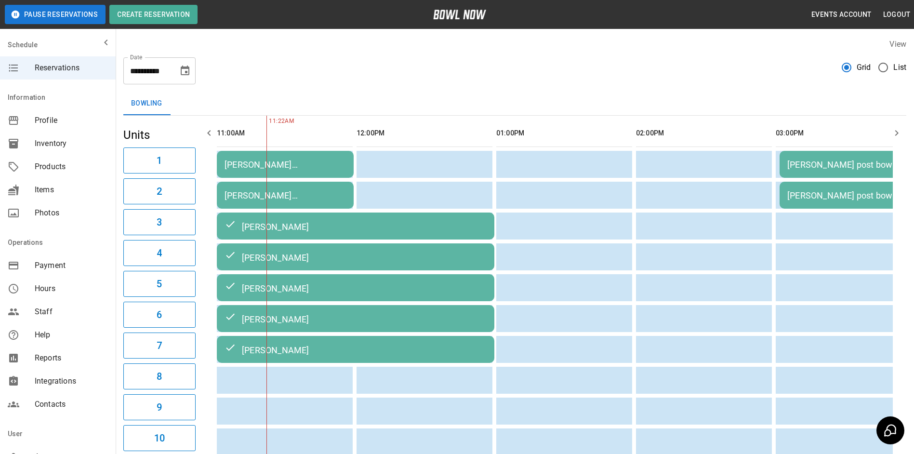
click at [189, 67] on icon "Choose date, selected date is Oct 7, 2025" at bounding box center [185, 71] width 9 height 10
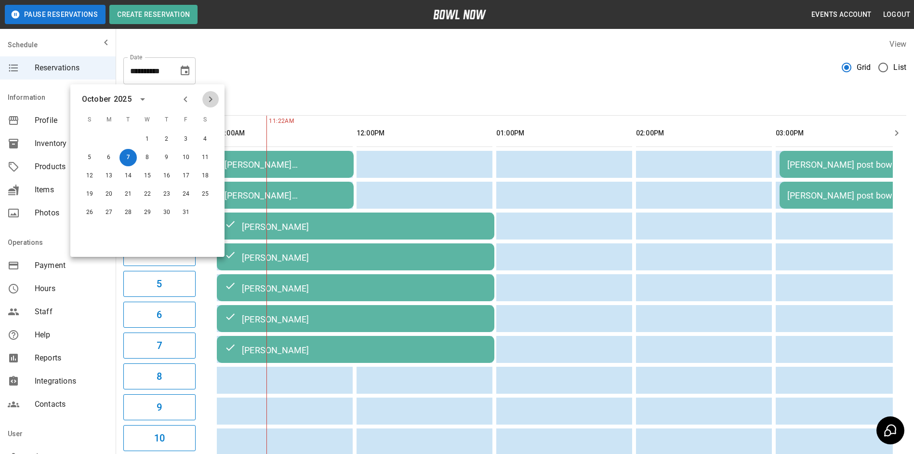
click at [207, 99] on icon "Next month" at bounding box center [211, 99] width 12 height 12
click at [200, 160] on button "8" at bounding box center [205, 157] width 17 height 17
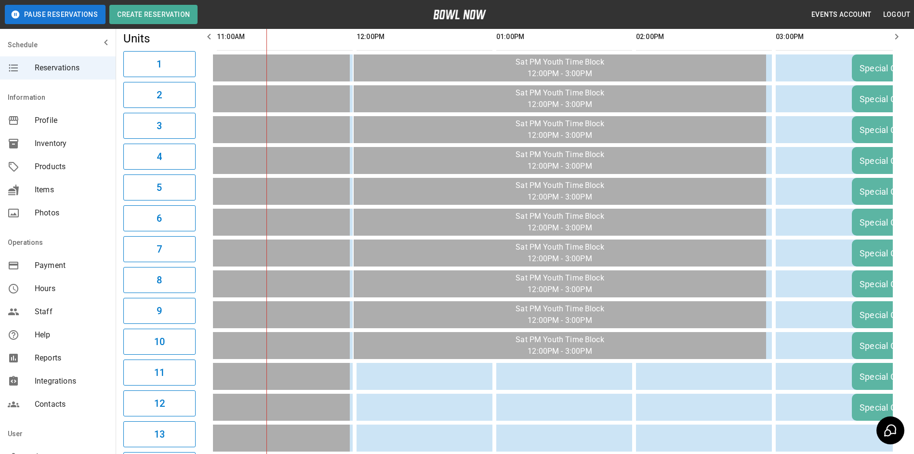
scroll to position [0, 0]
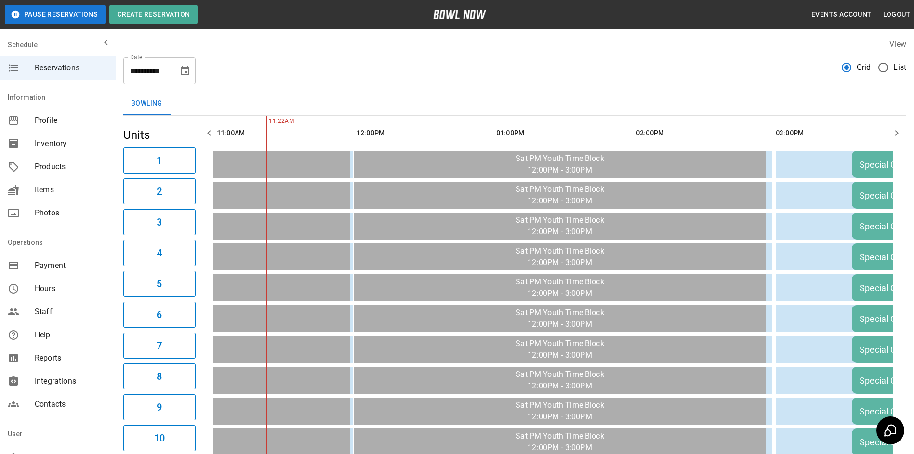
click at [890, 135] on button "button" at bounding box center [896, 132] width 19 height 19
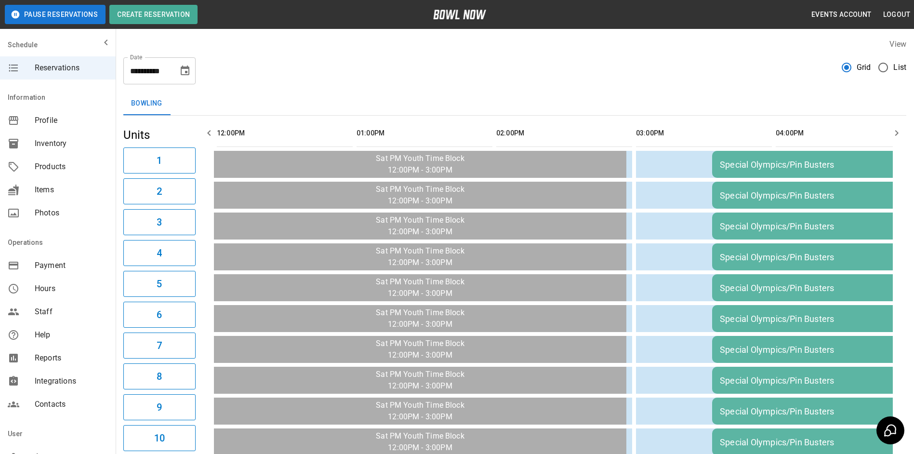
click at [891, 134] on button "button" at bounding box center [896, 132] width 19 height 19
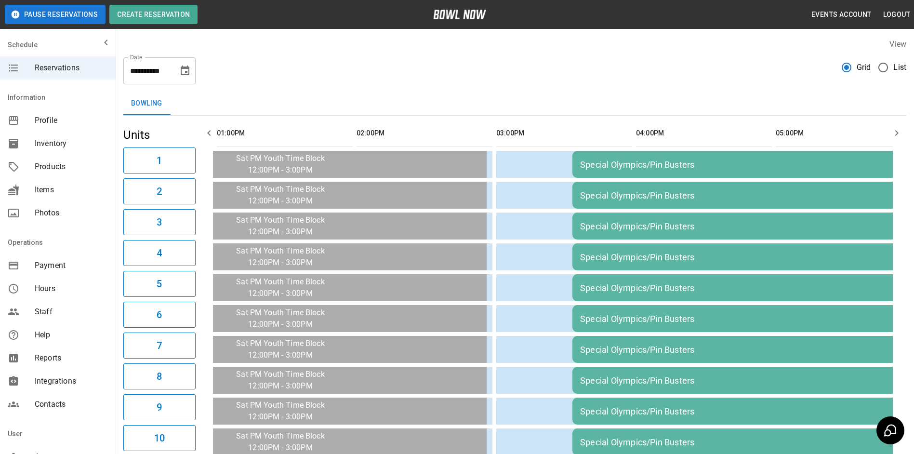
click at [892, 134] on icon "button" at bounding box center [897, 133] width 12 height 12
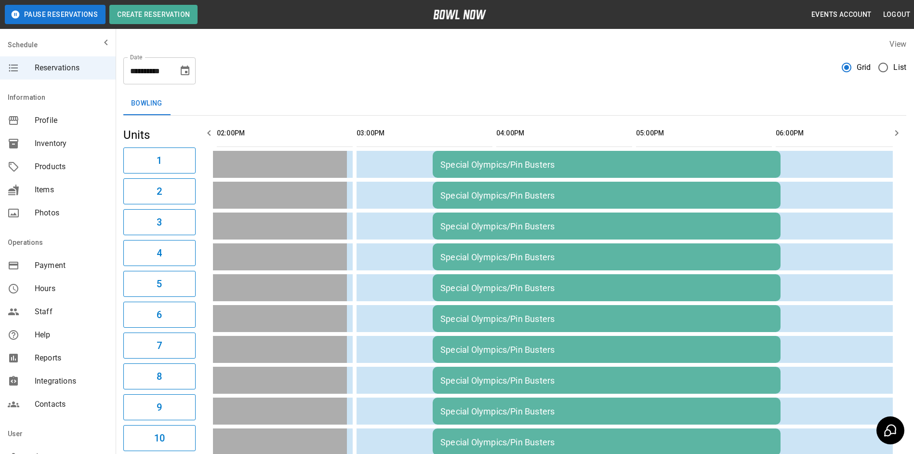
click at [894, 128] on icon "button" at bounding box center [897, 133] width 12 height 12
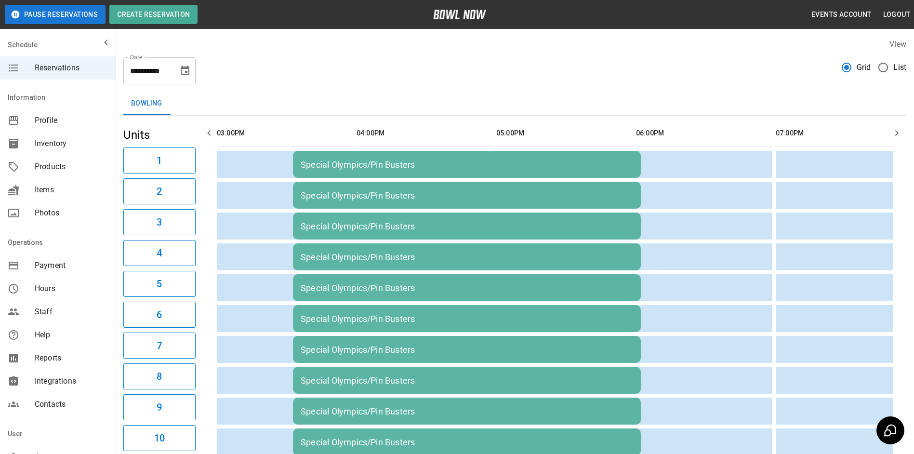
click at [894, 128] on icon "button" at bounding box center [897, 133] width 12 height 12
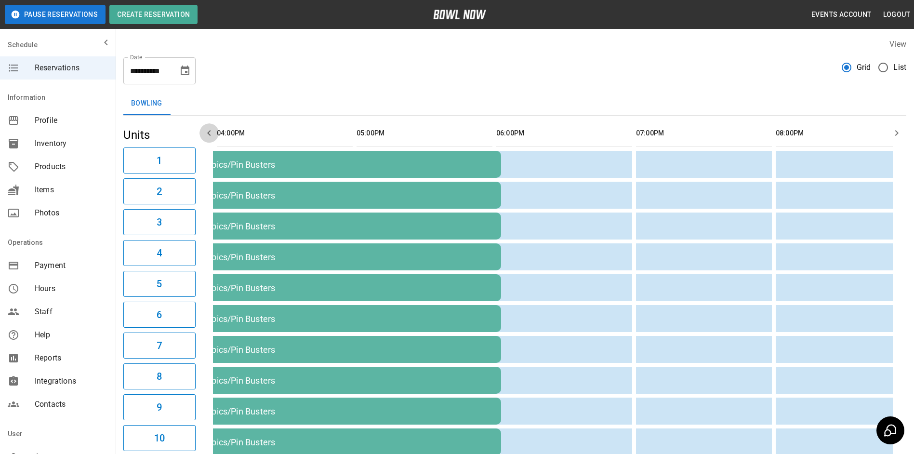
click at [212, 131] on icon "button" at bounding box center [209, 133] width 12 height 12
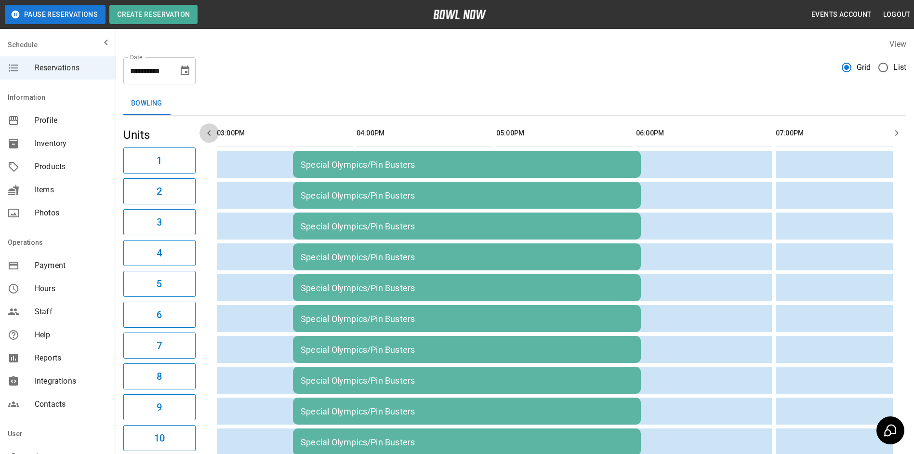
click at [212, 131] on icon "button" at bounding box center [209, 133] width 12 height 12
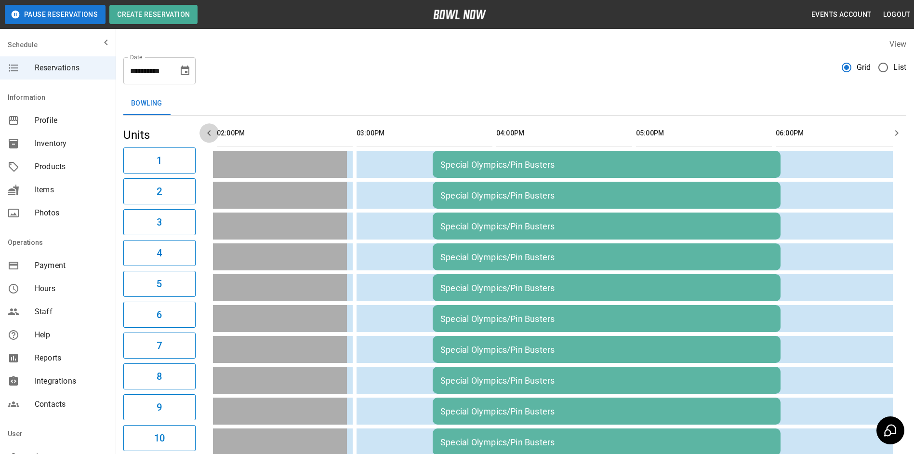
click at [212, 131] on icon "button" at bounding box center [209, 133] width 12 height 12
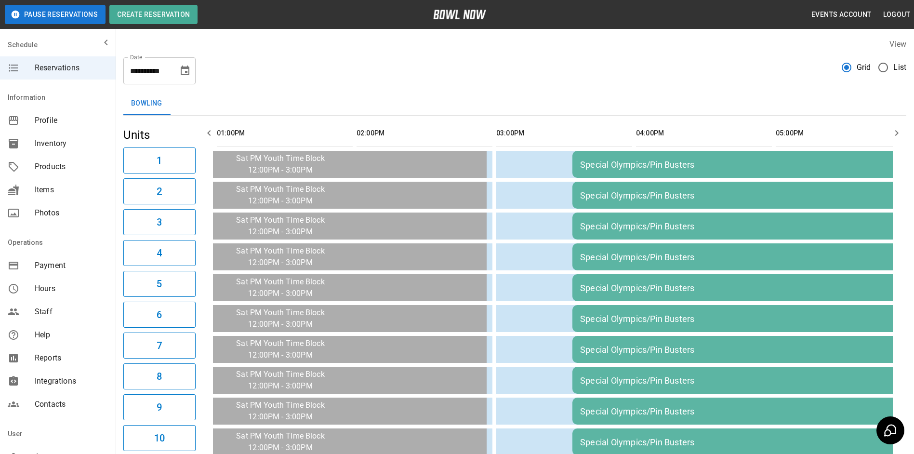
click at [212, 131] on icon "button" at bounding box center [209, 133] width 12 height 12
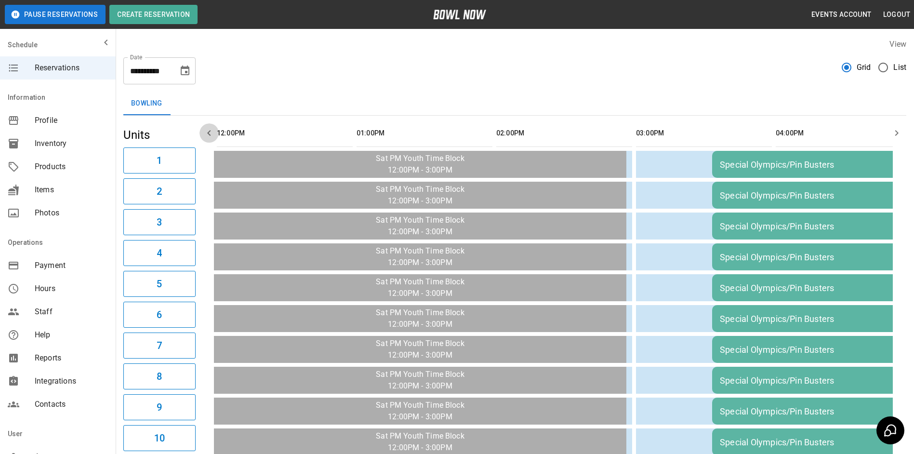
click at [212, 131] on icon "button" at bounding box center [209, 133] width 12 height 12
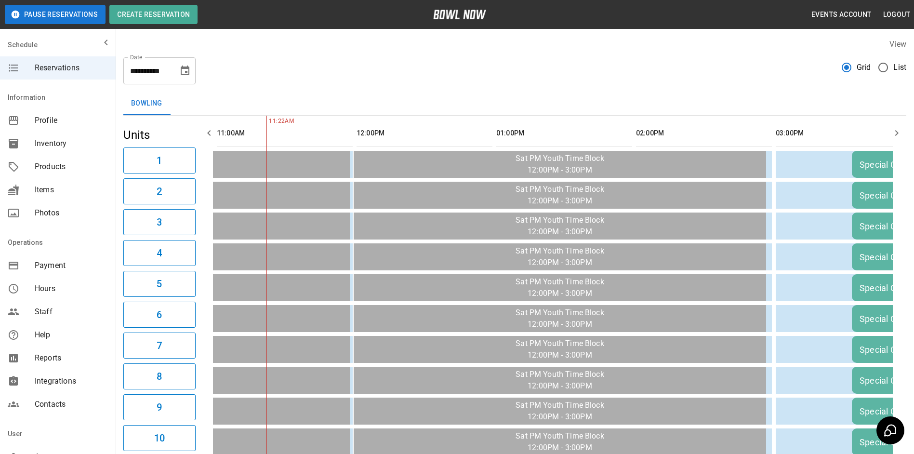
drag, startPoint x: 212, startPoint y: 131, endPoint x: 234, endPoint y: 123, distance: 23.6
click at [212, 131] on icon "button" at bounding box center [209, 133] width 12 height 12
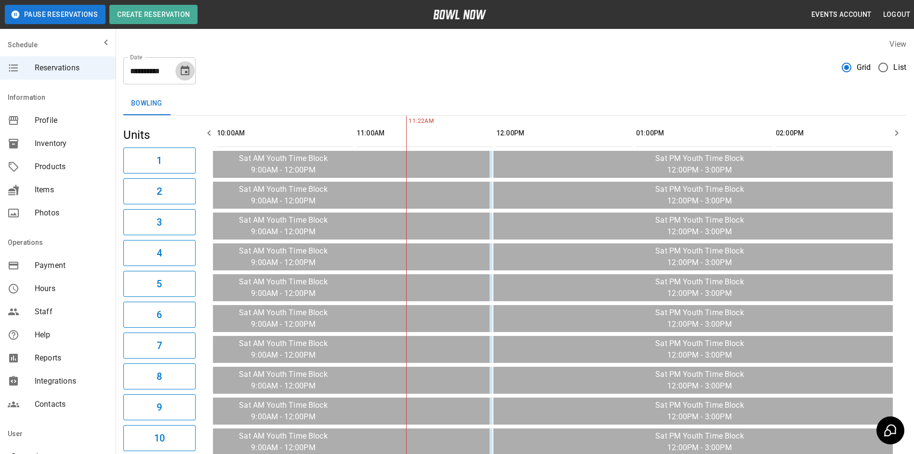
click at [191, 78] on button "Choose date, selected date is Nov 8, 2025" at bounding box center [184, 70] width 19 height 19
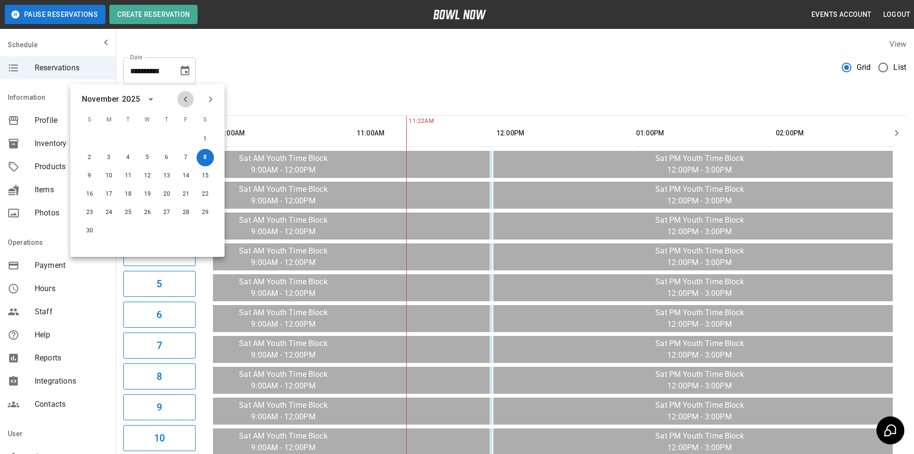
drag, startPoint x: 185, startPoint y: 102, endPoint x: 180, endPoint y: 107, distance: 6.5
click at [185, 102] on icon "Previous month" at bounding box center [186, 99] width 12 height 12
click at [121, 159] on button "7" at bounding box center [128, 157] width 17 height 17
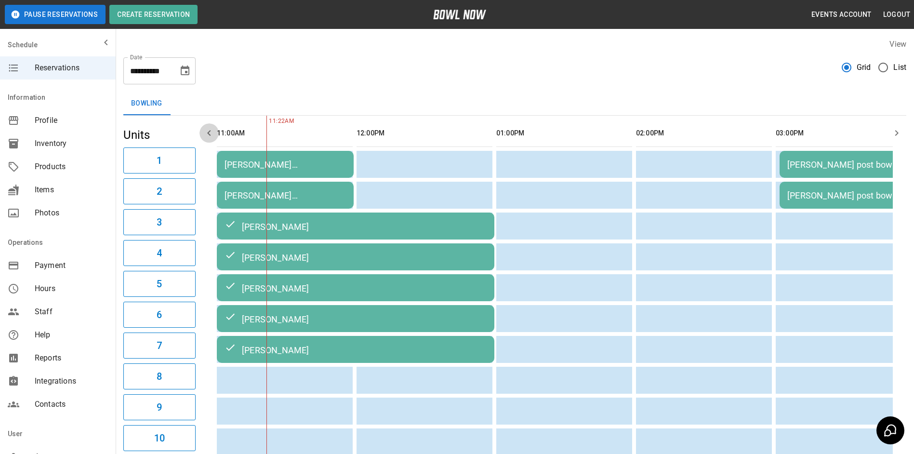
drag, startPoint x: 213, startPoint y: 133, endPoint x: 219, endPoint y: 131, distance: 5.6
click at [218, 132] on button "button" at bounding box center [209, 132] width 19 height 19
click at [189, 70] on icon "Choose date, selected date is Oct 7, 2025" at bounding box center [185, 71] width 9 height 10
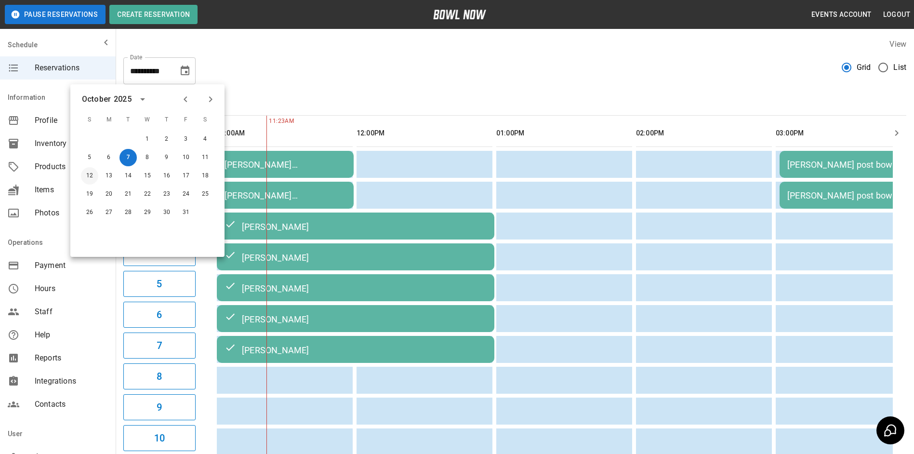
click at [91, 176] on button "12" at bounding box center [89, 175] width 17 height 17
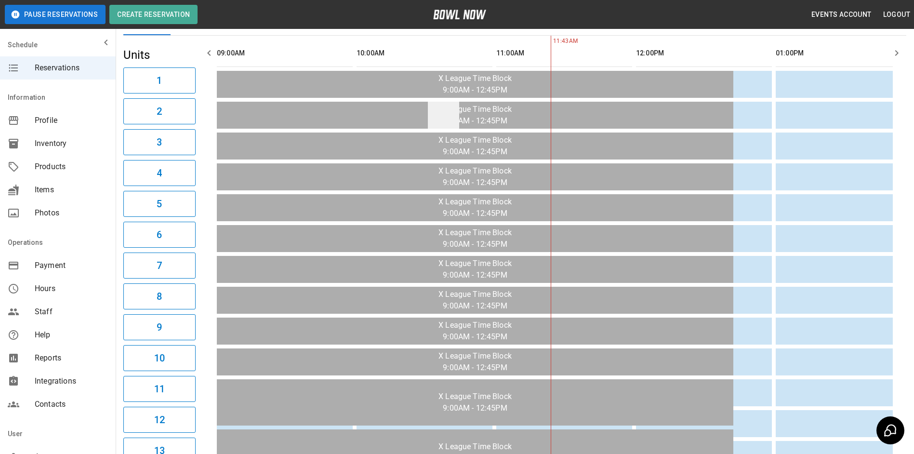
scroll to position [0, 0]
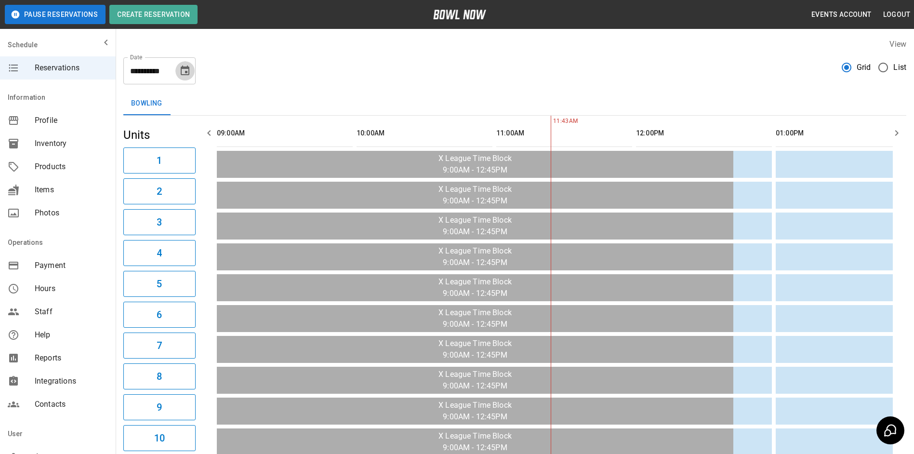
click at [190, 67] on icon "Choose date, selected date is Oct 12, 2025" at bounding box center [185, 71] width 12 height 12
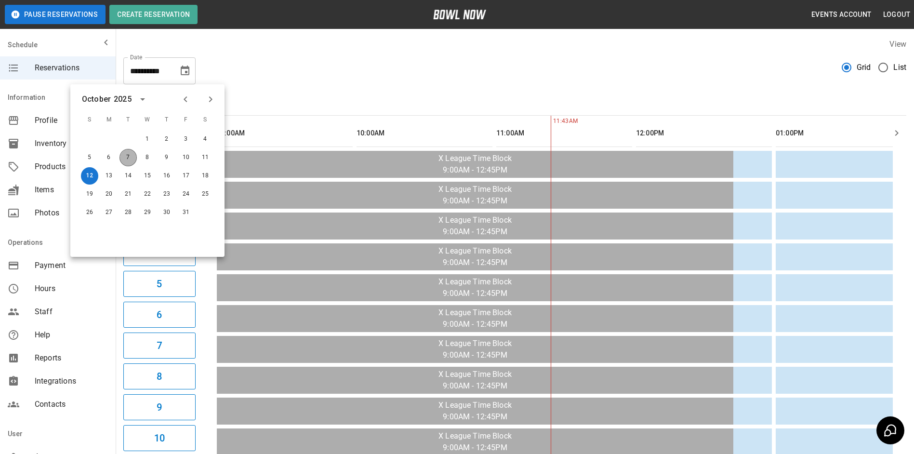
drag, startPoint x: 120, startPoint y: 156, endPoint x: 241, endPoint y: 77, distance: 145.3
click at [120, 156] on button "7" at bounding box center [128, 157] width 17 height 17
type input "**********"
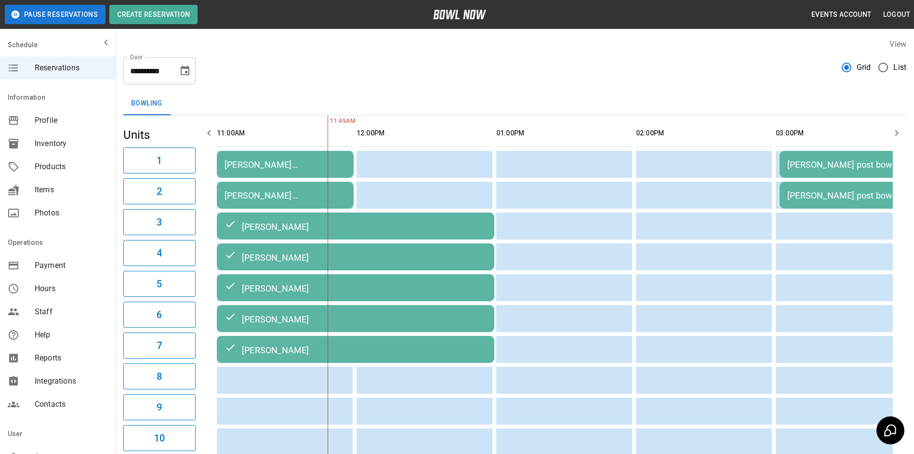
click at [210, 132] on icon "button" at bounding box center [209, 133] width 12 height 12
click at [893, 131] on icon "button" at bounding box center [897, 133] width 12 height 12
